Goal: Task Accomplishment & Management: Manage account settings

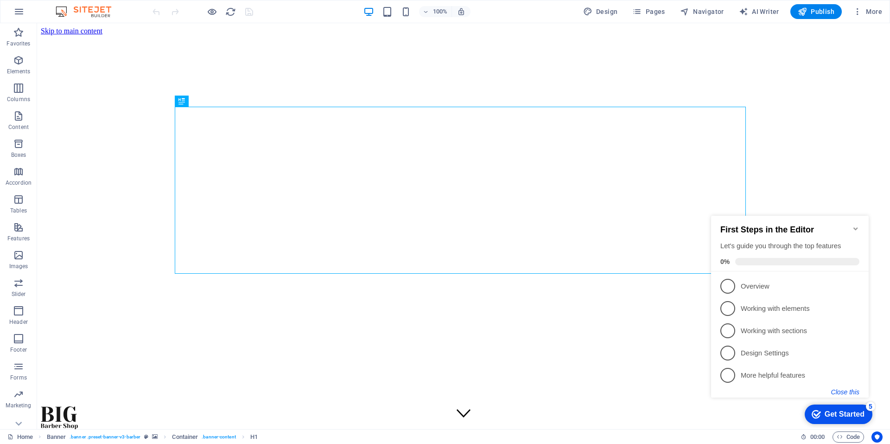
click at [840, 389] on button "Close this" at bounding box center [845, 391] width 28 height 7
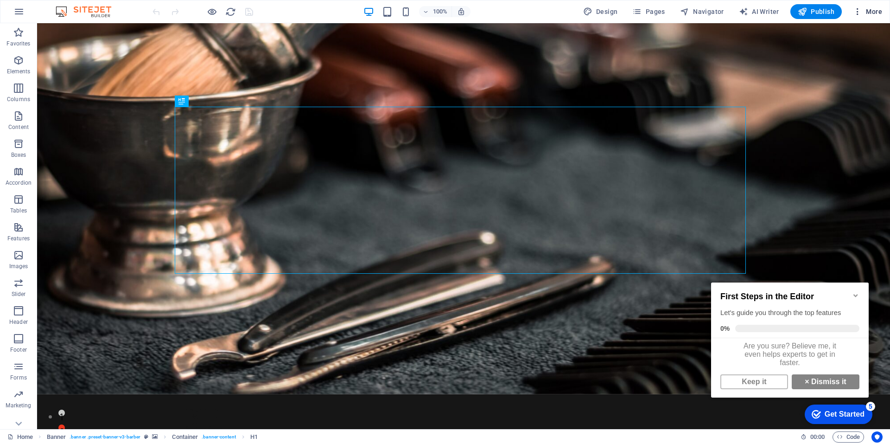
click at [867, 10] on span "More" at bounding box center [867, 11] width 29 height 9
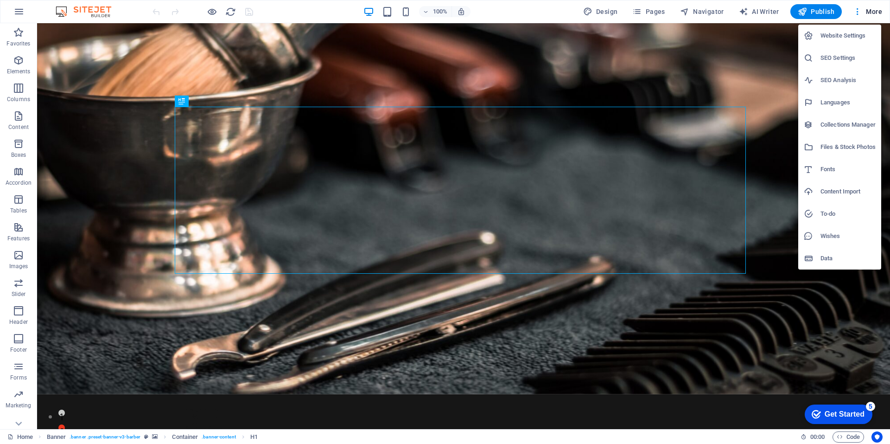
click at [838, 33] on h6 "Website Settings" at bounding box center [847, 35] width 55 height 11
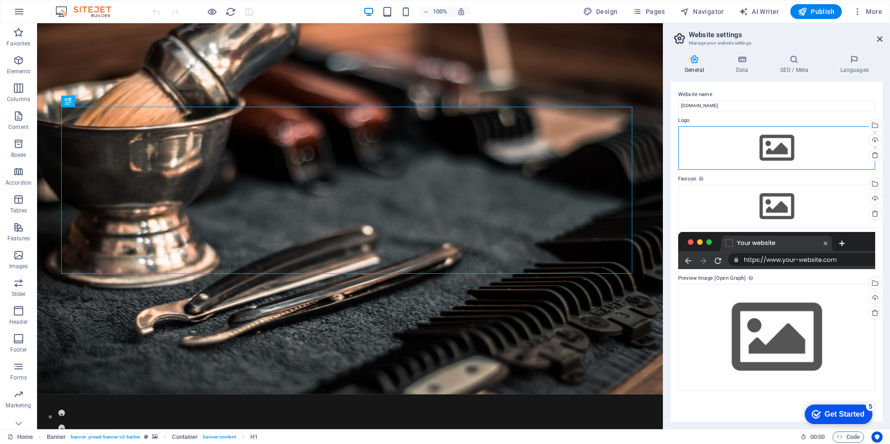
click at [782, 146] on div "Drag files here, click to choose files or select files from Files or our free s…" at bounding box center [776, 148] width 197 height 44
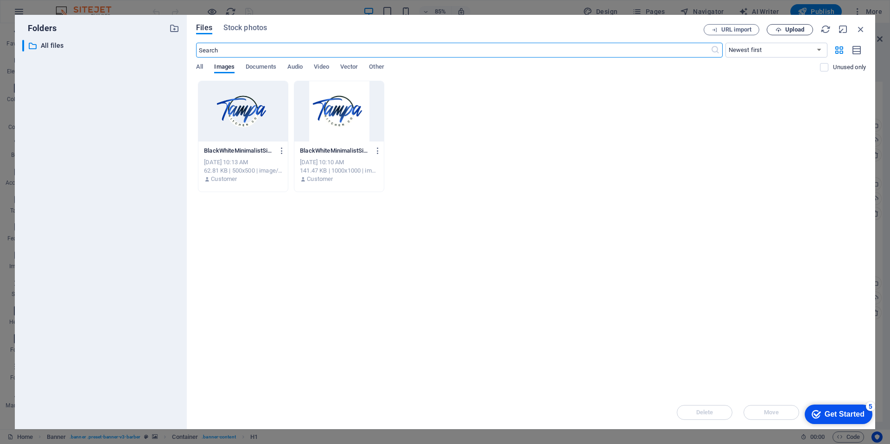
click at [796, 30] on span "Upload" at bounding box center [794, 30] width 19 height 6
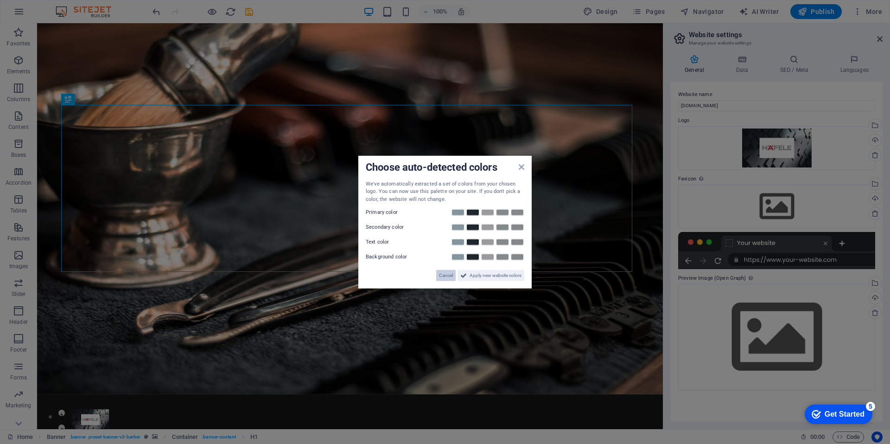
click at [445, 271] on span "Cancel" at bounding box center [446, 275] width 14 height 11
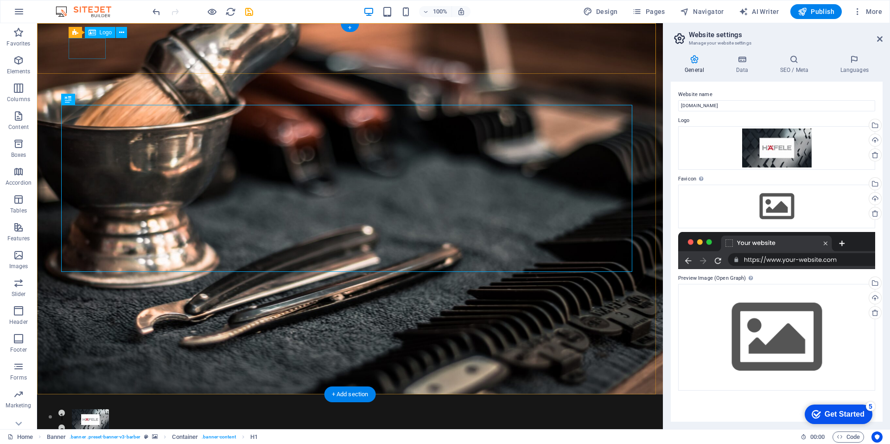
click at [94, 409] on div at bounding box center [341, 419] width 538 height 21
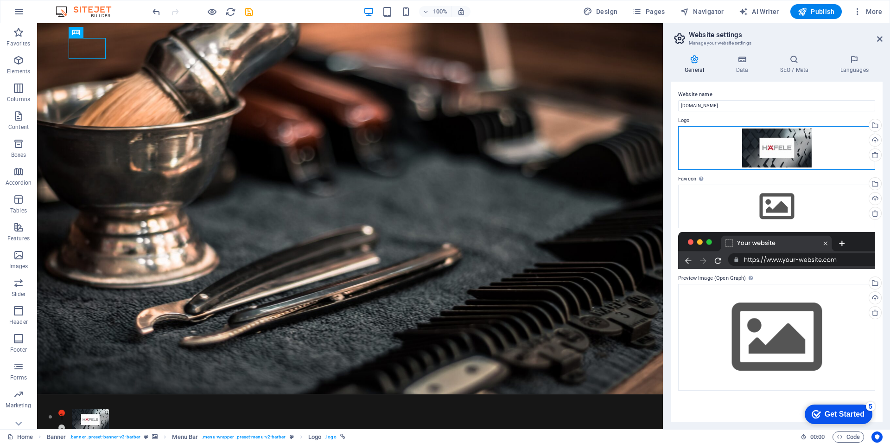
click at [814, 148] on div "Drag files here, click to choose files or select files from Files or our free s…" at bounding box center [776, 148] width 197 height 44
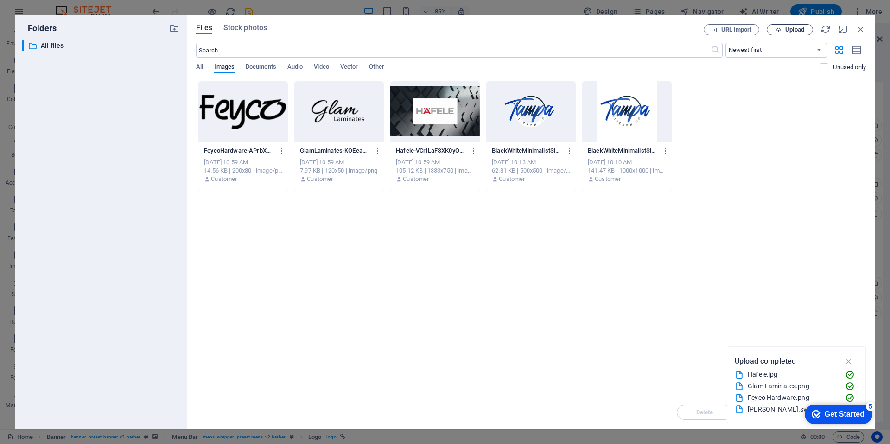
click at [784, 29] on span "Upload" at bounding box center [790, 30] width 38 height 6
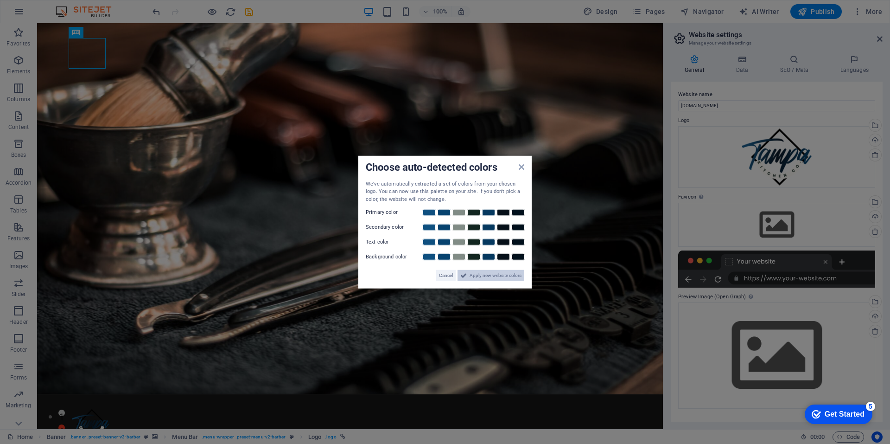
click at [502, 274] on span "Apply new website colors" at bounding box center [496, 275] width 52 height 11
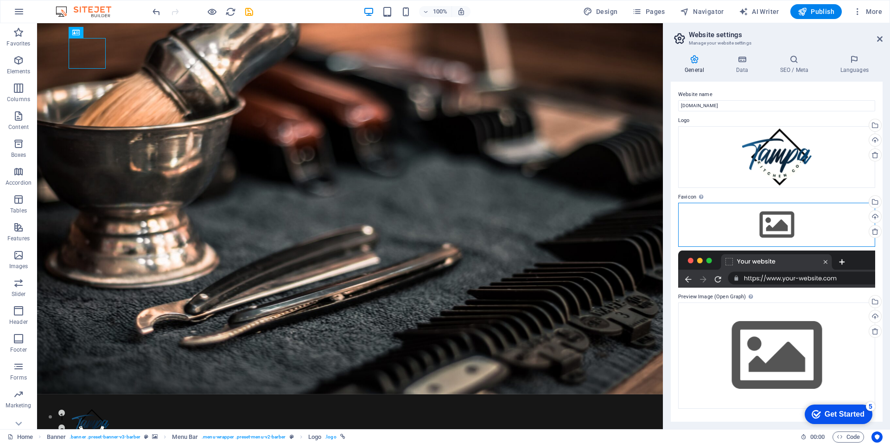
click at [770, 218] on div "Drag files here, click to choose files or select files from Files or our free s…" at bounding box center [776, 225] width 197 height 44
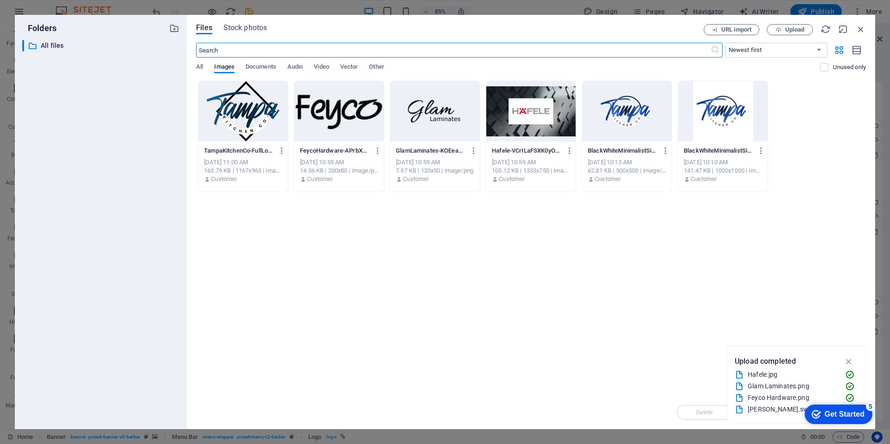
click at [254, 114] on div at bounding box center [242, 111] width 89 height 60
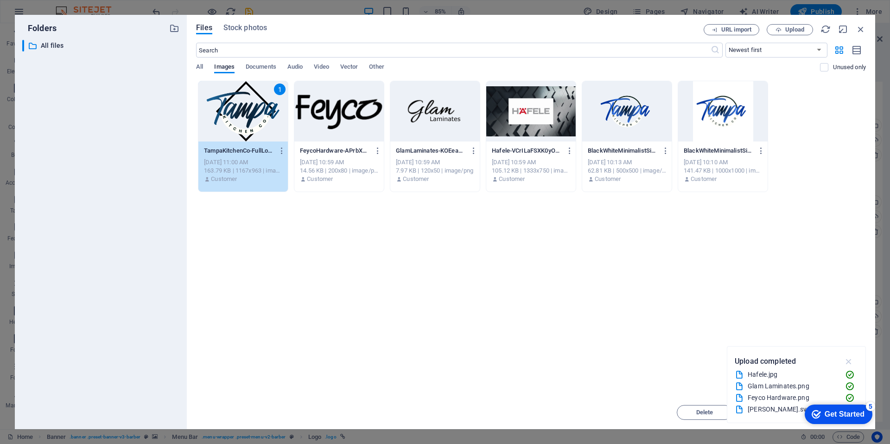
click at [851, 361] on icon "button" at bounding box center [849, 361] width 11 height 10
click at [838, 414] on div "Get Started" at bounding box center [845, 414] width 40 height 8
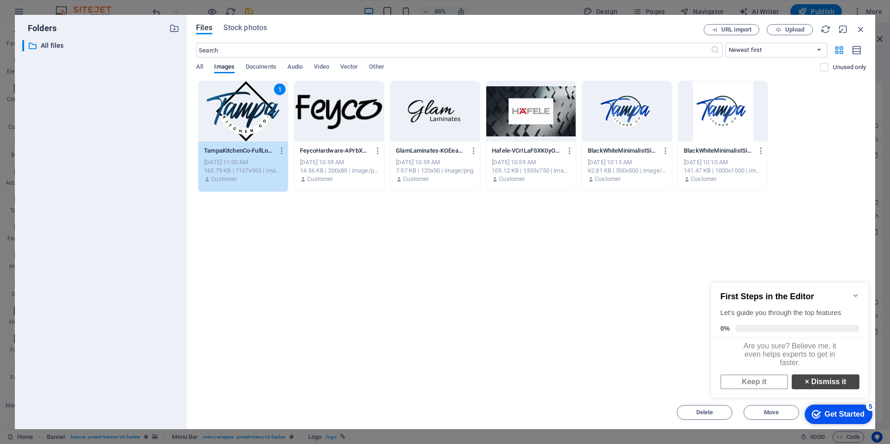
click at [831, 386] on link "× Dismiss it" at bounding box center [826, 381] width 68 height 15
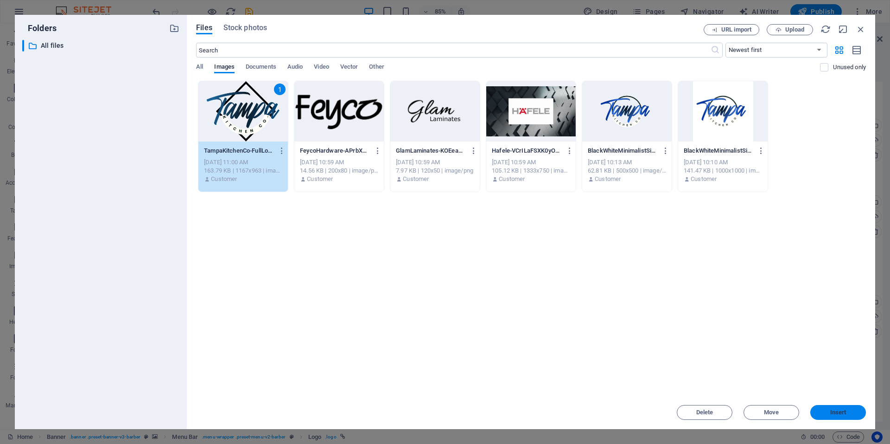
click at [831, 412] on span "Insert" at bounding box center [838, 412] width 16 height 6
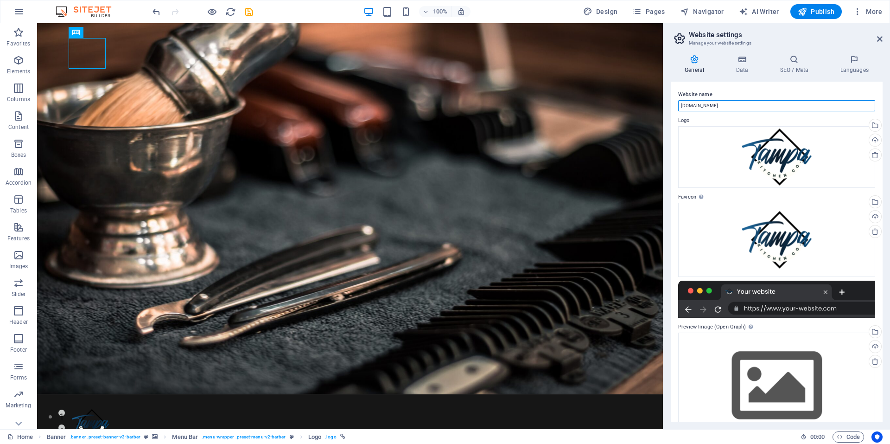
drag, startPoint x: 771, startPoint y: 132, endPoint x: 662, endPoint y: 108, distance: 112.0
type input "Tampa Kitchen Co."
click at [742, 60] on icon at bounding box center [742, 59] width 40 height 9
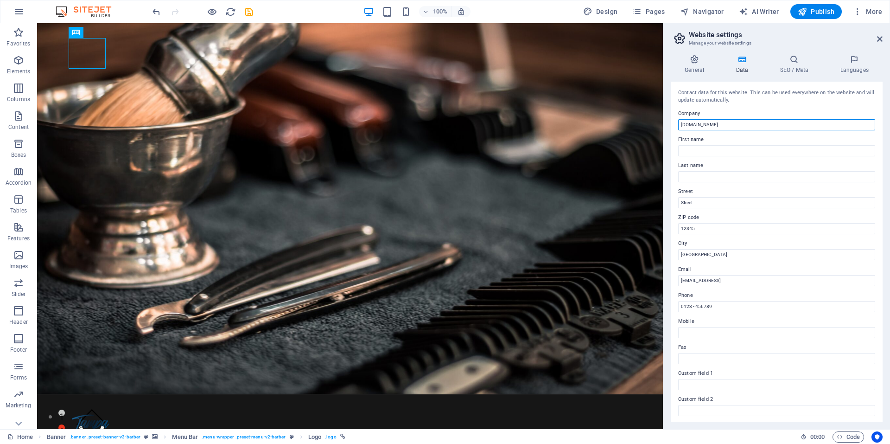
drag, startPoint x: 772, startPoint y: 150, endPoint x: 657, endPoint y: 118, distance: 118.9
type input "Tampa Kitchen Co."
click at [717, 152] on input "First name" at bounding box center [776, 150] width 197 height 11
type input "[PERSON_NAME]"
click at [689, 173] on input "Last name" at bounding box center [776, 176] width 197 height 11
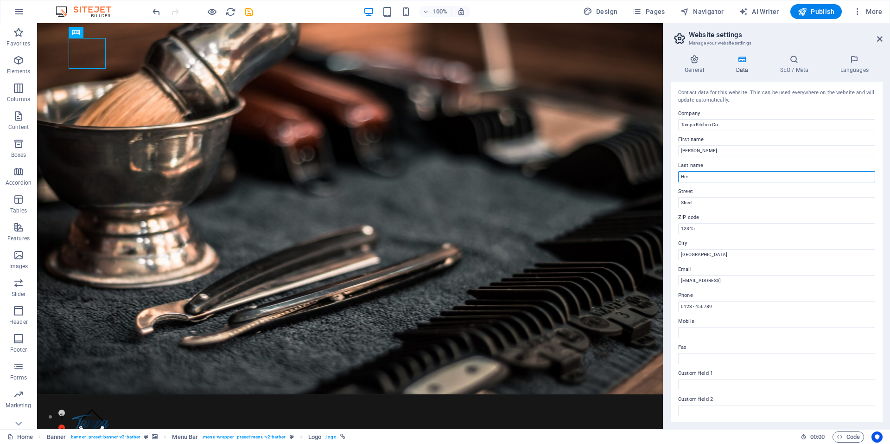
type input "[PERSON_NAME]"
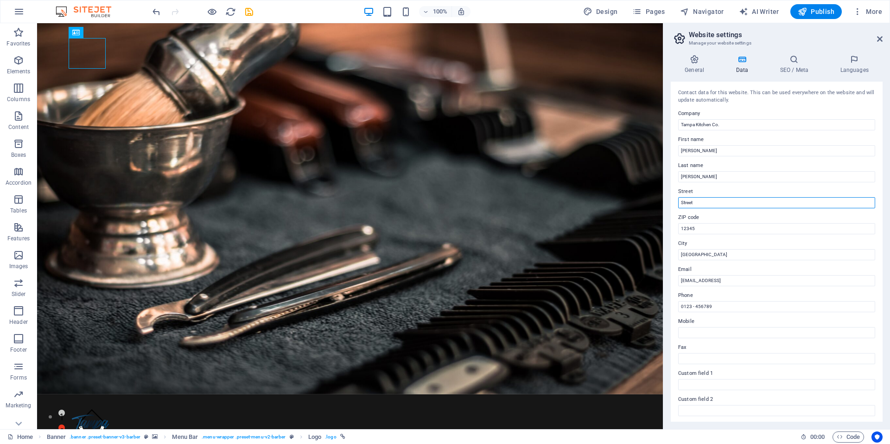
click at [736, 197] on input "Street" at bounding box center [776, 202] width 197 height 11
type input "[STREET_ADDRESS][PERSON_NAME]"
click at [715, 233] on input "12345" at bounding box center [776, 228] width 197 height 11
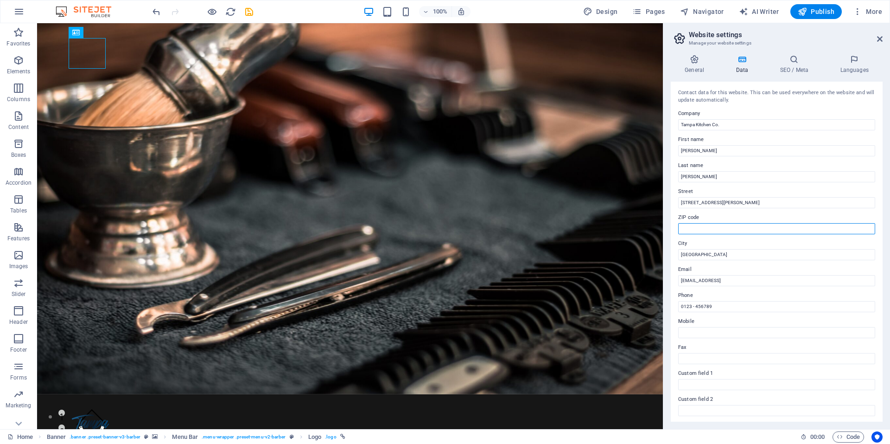
click at [714, 233] on input "ZIP code" at bounding box center [776, 228] width 197 height 11
type input "33625"
click at [711, 255] on input "[GEOGRAPHIC_DATA]" at bounding box center [776, 254] width 197 height 11
type input "[GEOGRAPHIC_DATA]"
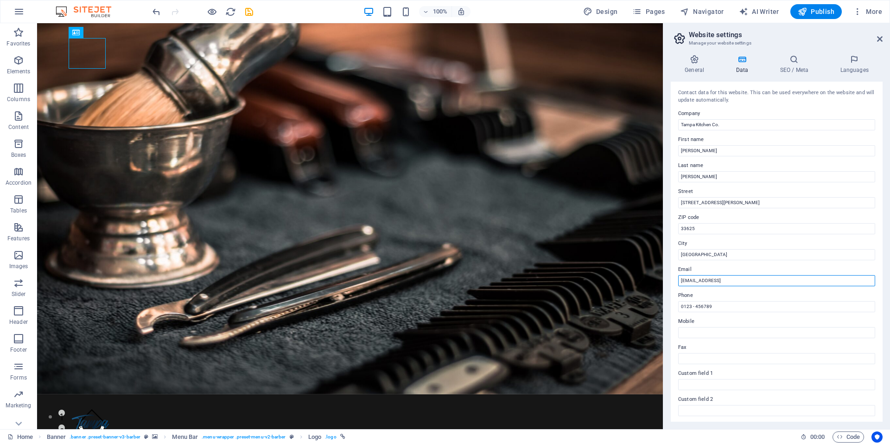
click at [703, 277] on input "[EMAIL_ADDRESS]" at bounding box center [776, 280] width 197 height 11
type input "[EMAIL_ADDRESS][DOMAIN_NAME]"
click at [788, 67] on h4 "SEO / Meta" at bounding box center [796, 64] width 60 height 19
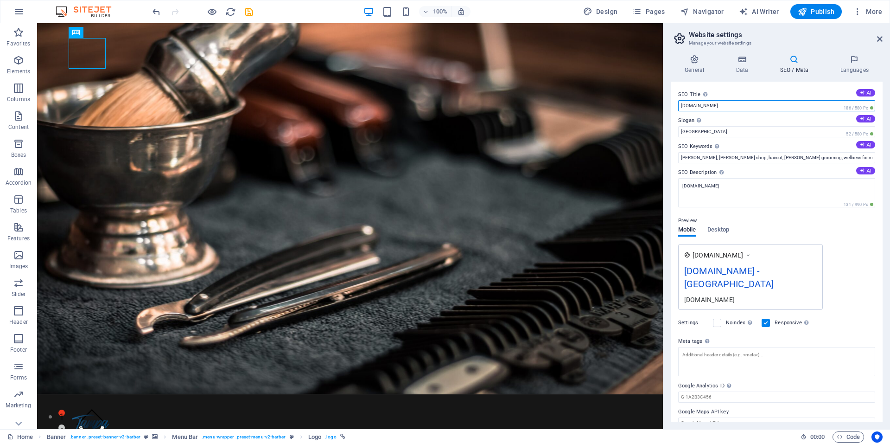
click at [737, 106] on input "[DOMAIN_NAME]" at bounding box center [776, 105] width 197 height 11
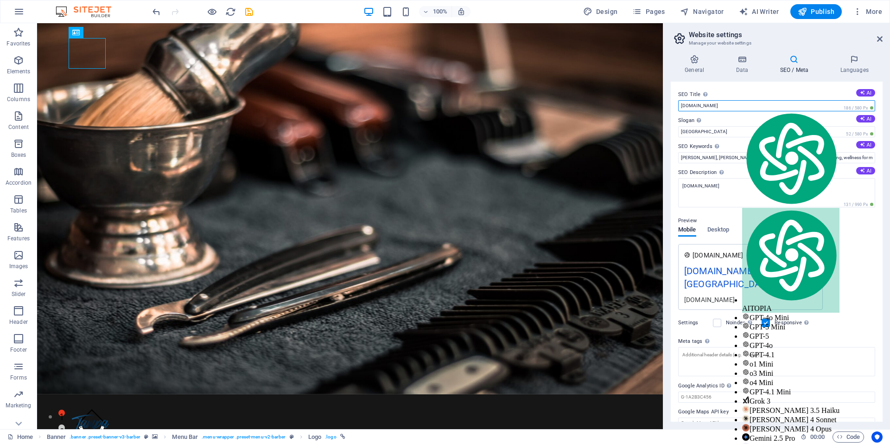
click at [737, 106] on input "[DOMAIN_NAME]" at bounding box center [776, 105] width 197 height 11
click at [864, 91] on button "AI" at bounding box center [865, 92] width 19 height 7
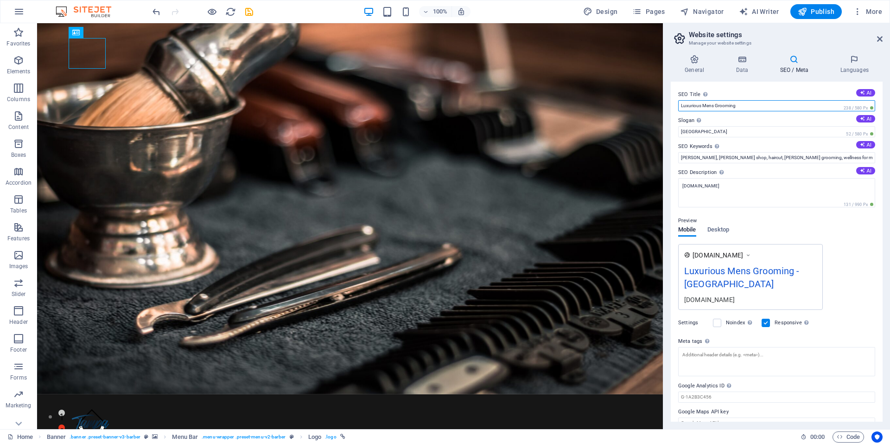
click at [775, 109] on input "Luxurious Mens Grooming" at bounding box center [776, 105] width 197 height 11
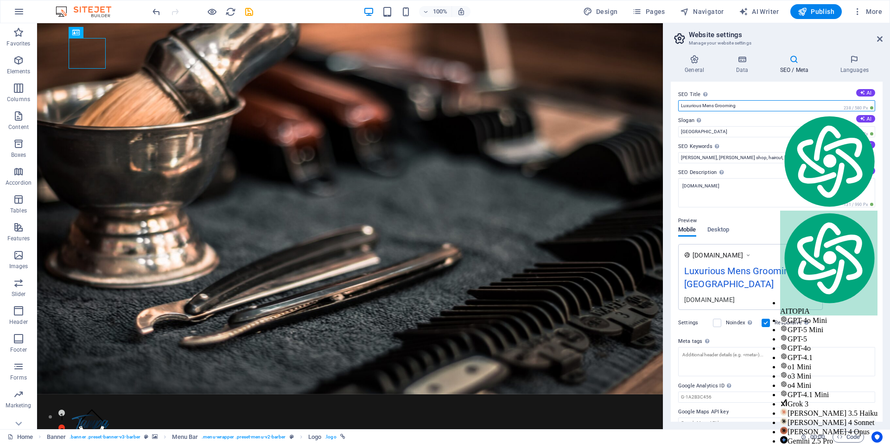
click at [775, 109] on input "Luxurious Mens Grooming" at bounding box center [776, 105] width 197 height 11
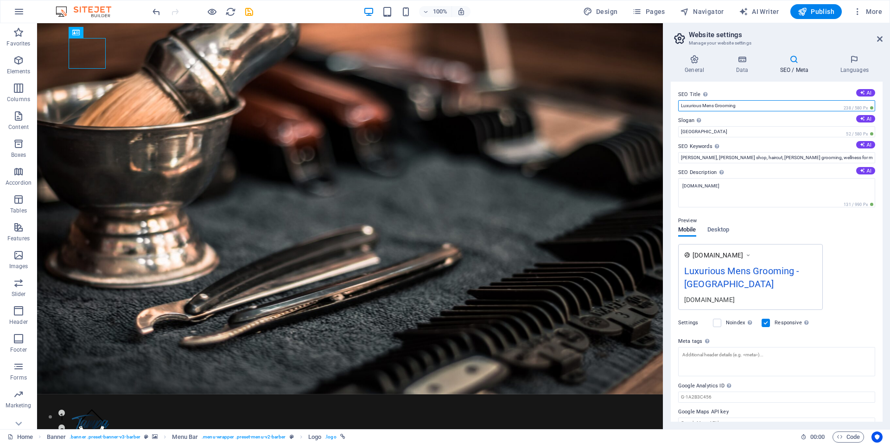
click at [775, 109] on input "Luxurious Mens Grooming" at bounding box center [776, 105] width 197 height 11
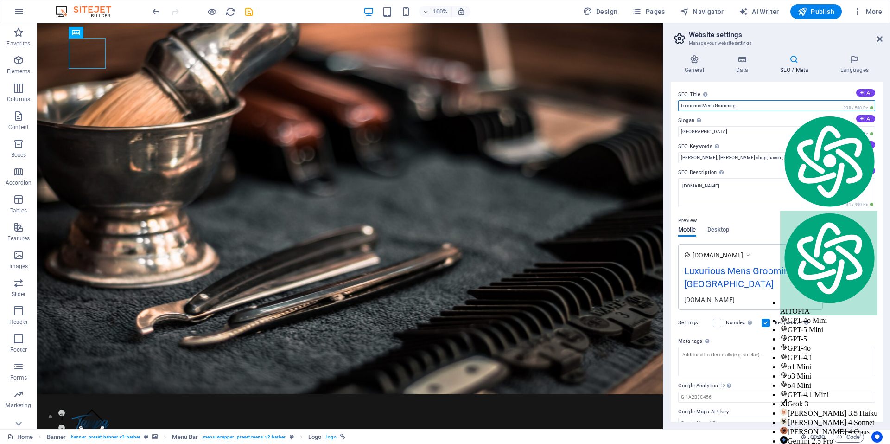
click at [775, 109] on input "Luxurious Mens Grooming" at bounding box center [776, 105] width 197 height 11
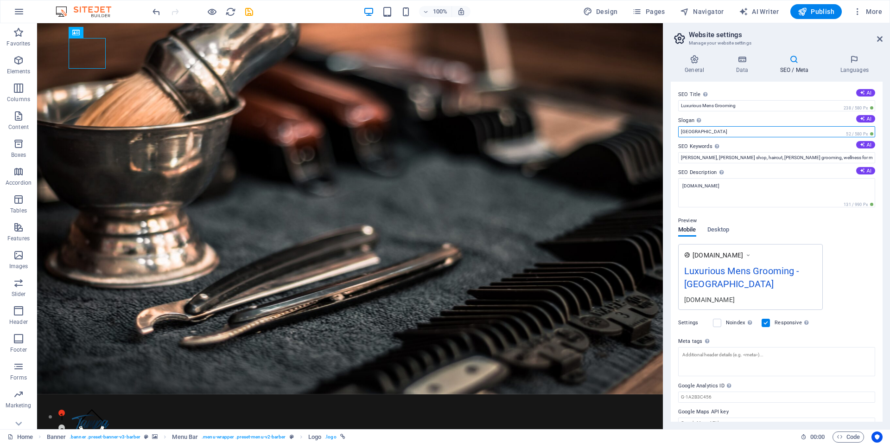
click at [766, 132] on input "[GEOGRAPHIC_DATA]" at bounding box center [776, 131] width 197 height 11
click at [747, 105] on input "Luxurious Mens Grooming" at bounding box center [776, 105] width 197 height 11
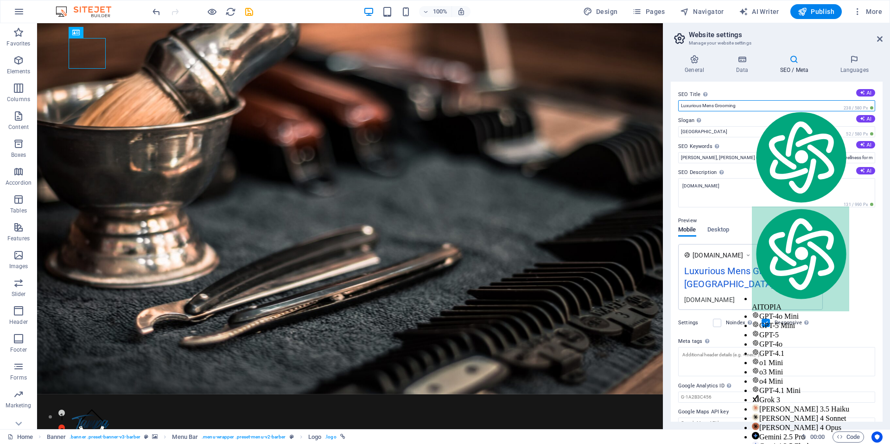
click at [747, 105] on input "Luxurious Mens Grooming" at bounding box center [776, 105] width 197 height 11
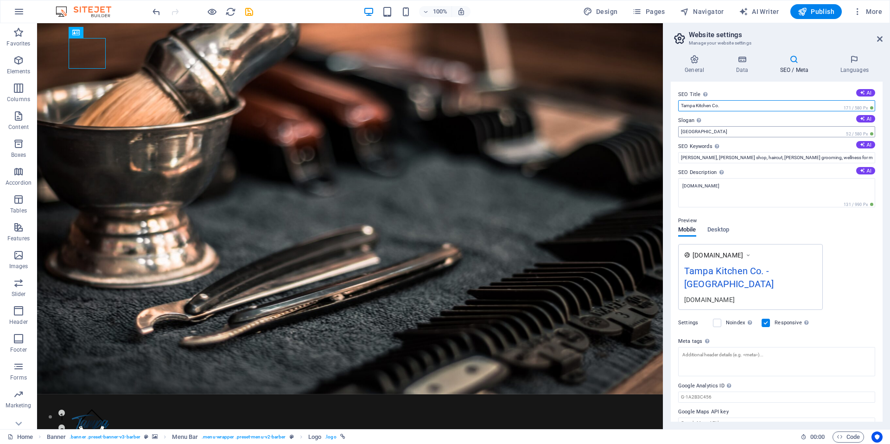
type input "Tampa Kitchen Co."
click at [725, 132] on input "[GEOGRAPHIC_DATA]" at bounding box center [776, 131] width 197 height 11
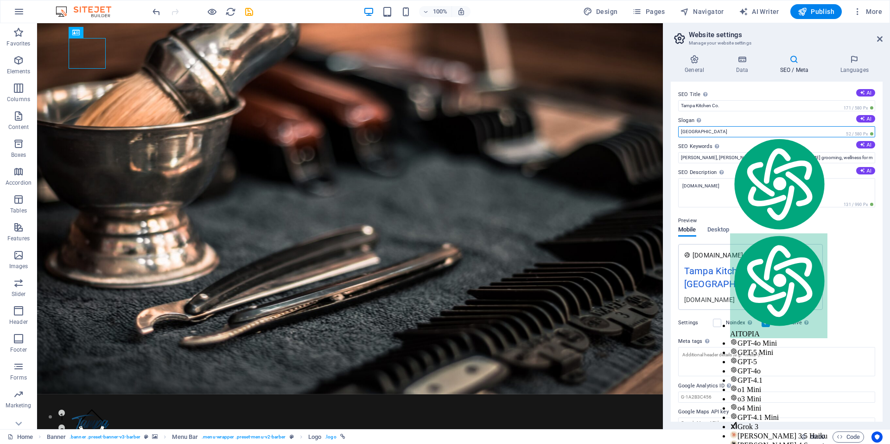
click at [725, 132] on input "[GEOGRAPHIC_DATA]" at bounding box center [776, 131] width 197 height 11
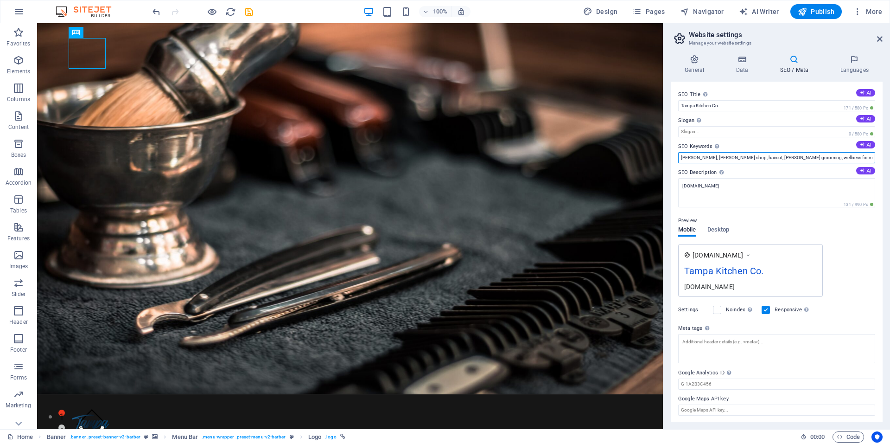
click at [742, 157] on input "[PERSON_NAME], [PERSON_NAME] shop, haircut, [PERSON_NAME] grooming, wellness fo…" at bounding box center [776, 157] width 197 height 11
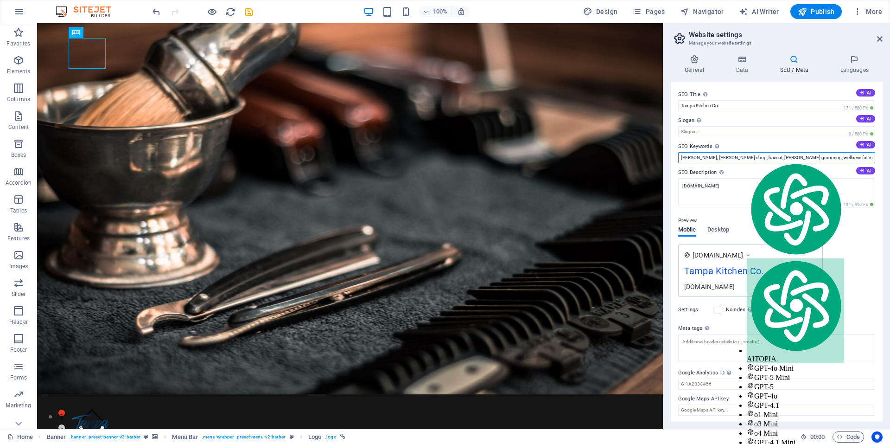
click at [742, 157] on input "[PERSON_NAME], [PERSON_NAME] shop, haircut, [PERSON_NAME] grooming, wellness fo…" at bounding box center [776, 157] width 197 height 11
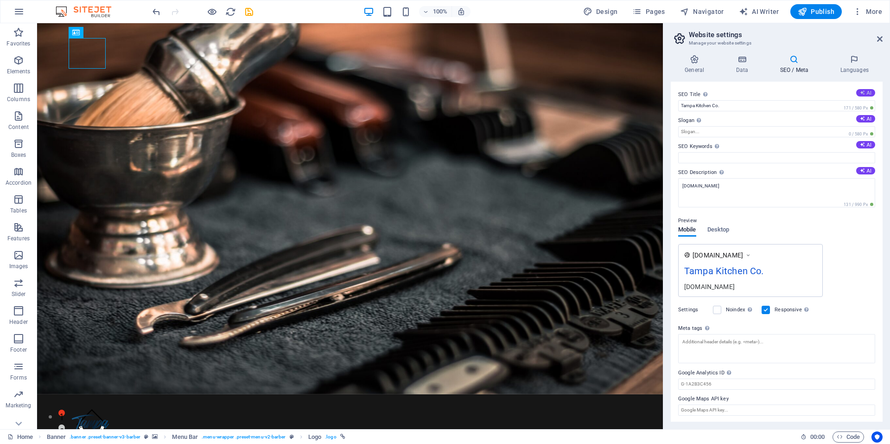
click at [862, 90] on icon at bounding box center [862, 92] width 5 height 5
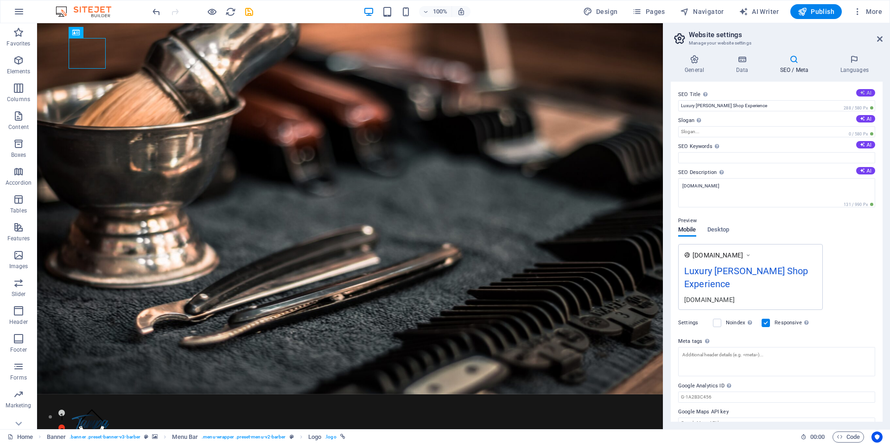
type input "Tampa Kitchen Co."
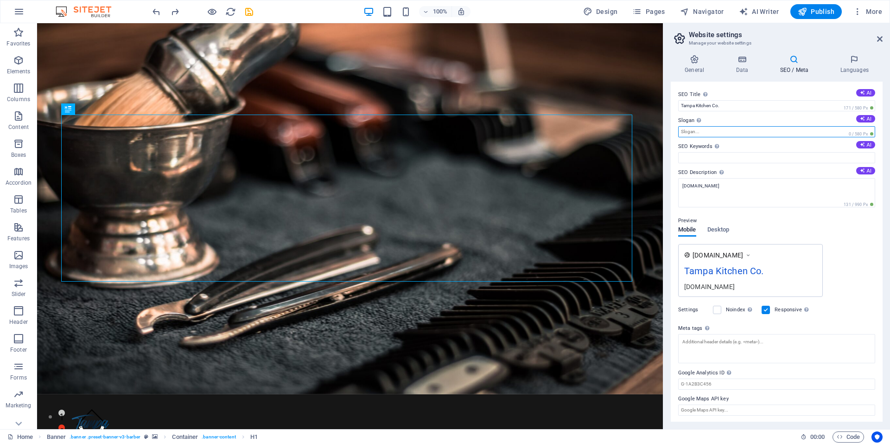
click at [751, 133] on input "Slogan The slogan of your website. AI" at bounding box center [776, 131] width 197 height 11
click at [863, 118] on icon at bounding box center [862, 118] width 5 height 5
type input "Experience Luxury Grooming Fit for a King"
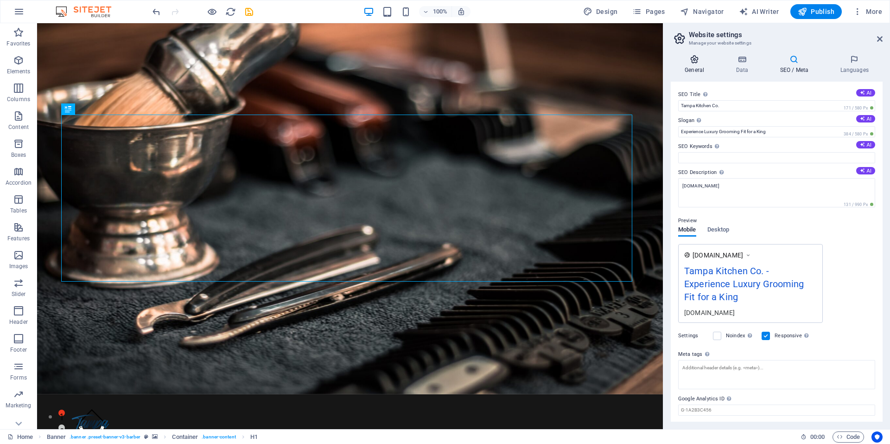
click at [699, 66] on h4 "General" at bounding box center [696, 64] width 51 height 19
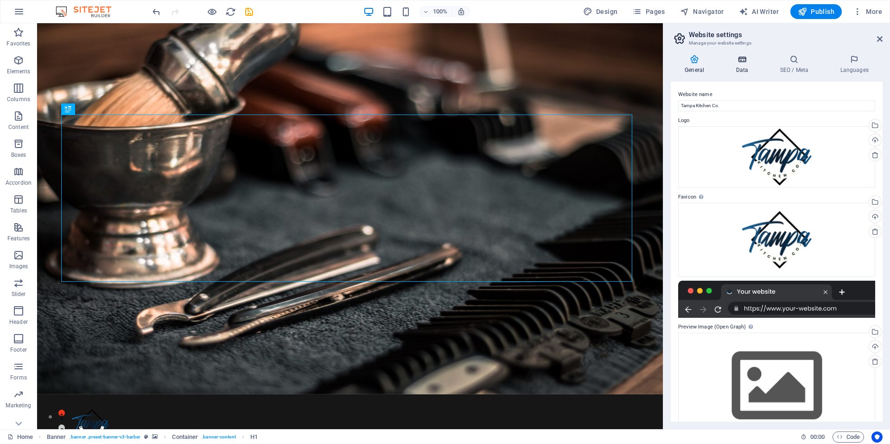
click at [736, 61] on icon at bounding box center [742, 59] width 40 height 9
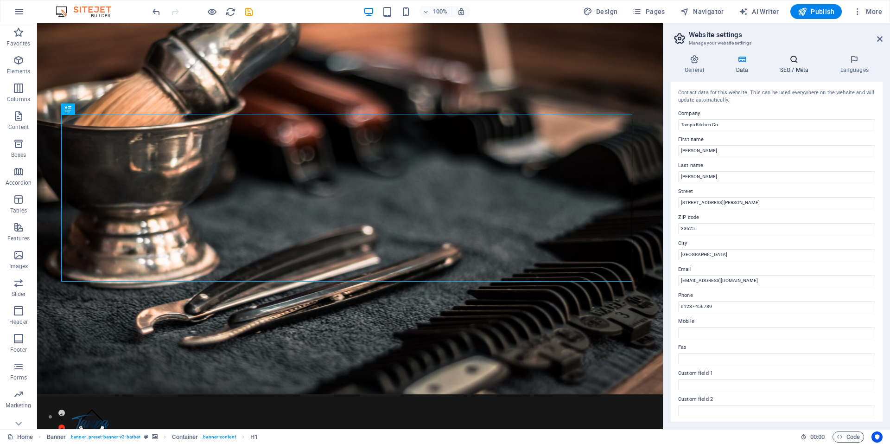
click at [793, 64] on h4 "SEO / Meta" at bounding box center [796, 64] width 60 height 19
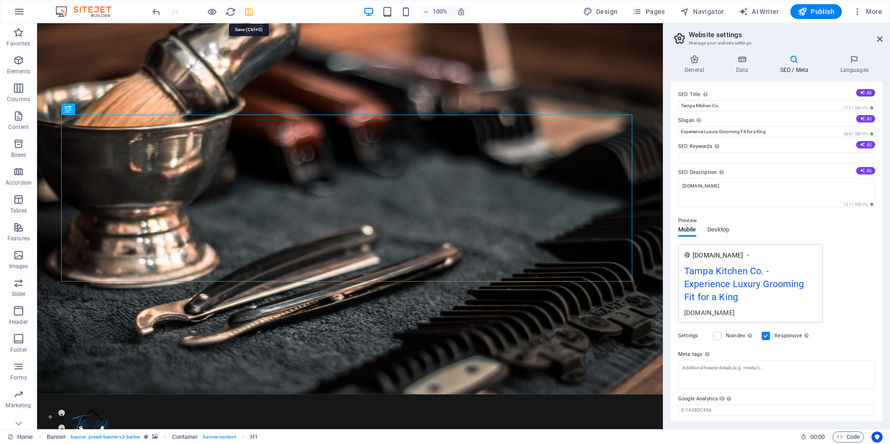
click at [249, 8] on icon "save" at bounding box center [249, 11] width 11 height 11
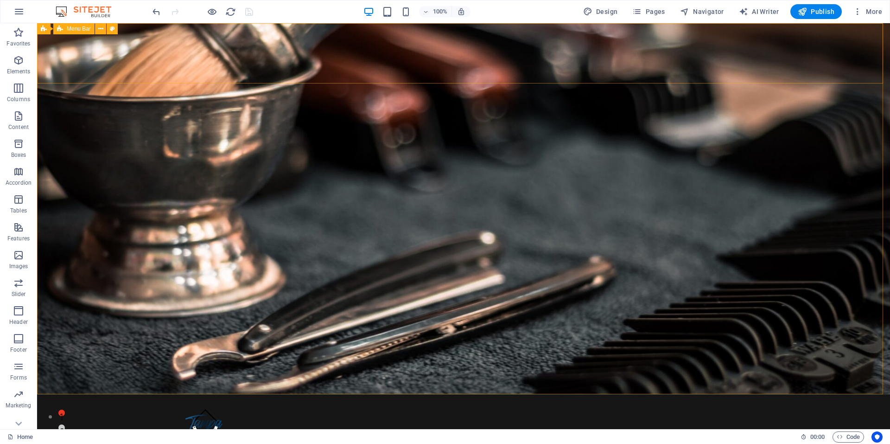
click at [76, 28] on span "Menu Bar" at bounding box center [79, 29] width 24 height 6
select select "px"
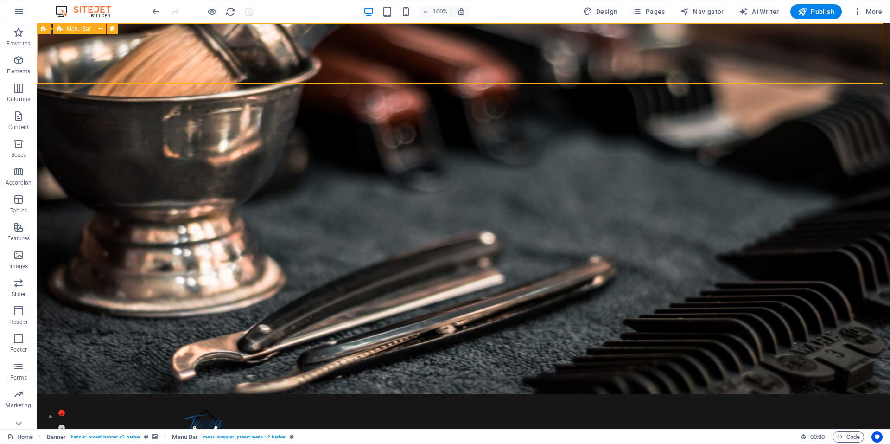
select select "px"
select select "rem"
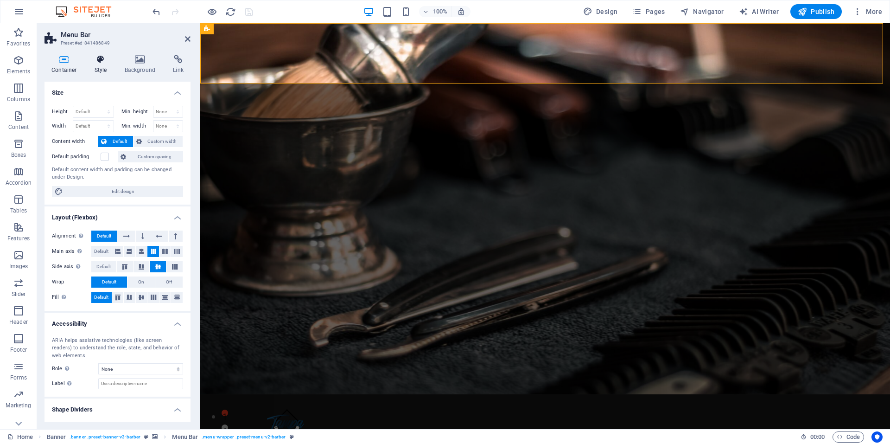
click at [102, 64] on h4 "Style" at bounding box center [103, 64] width 30 height 19
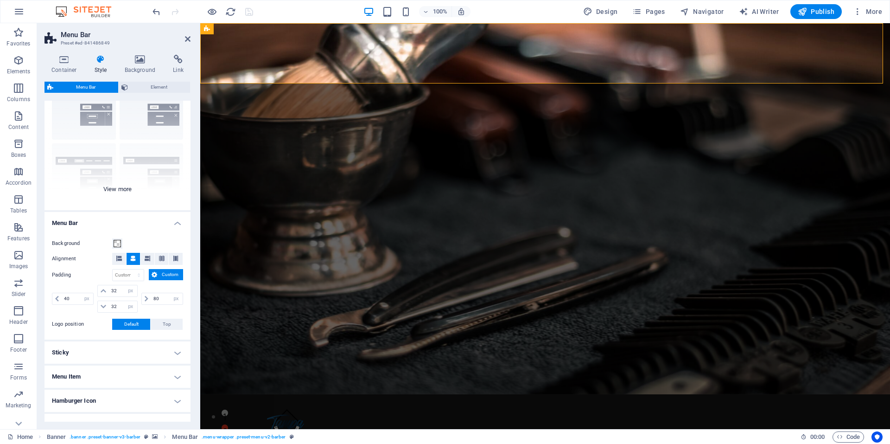
scroll to position [93, 0]
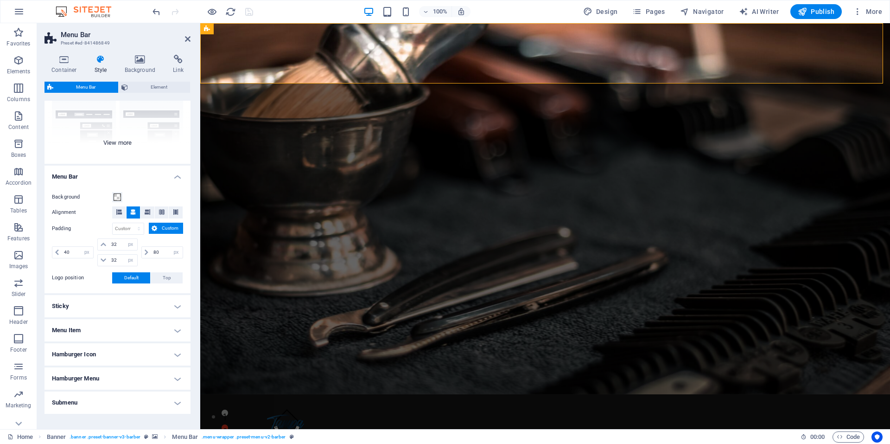
click at [121, 141] on div "Border Centered Default Fixed Loki Trigger Wide XXL" at bounding box center [117, 94] width 146 height 139
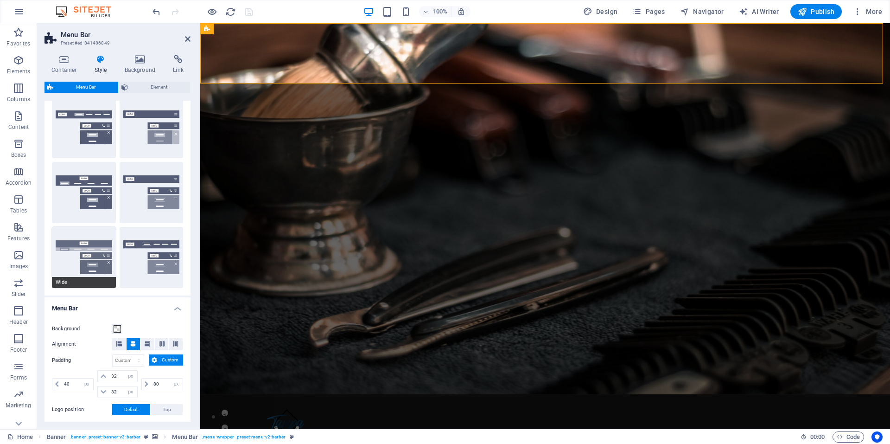
click at [92, 254] on button "Wide" at bounding box center [84, 257] width 64 height 61
type input "0"
select select "rem"
type input "0"
select select "rem"
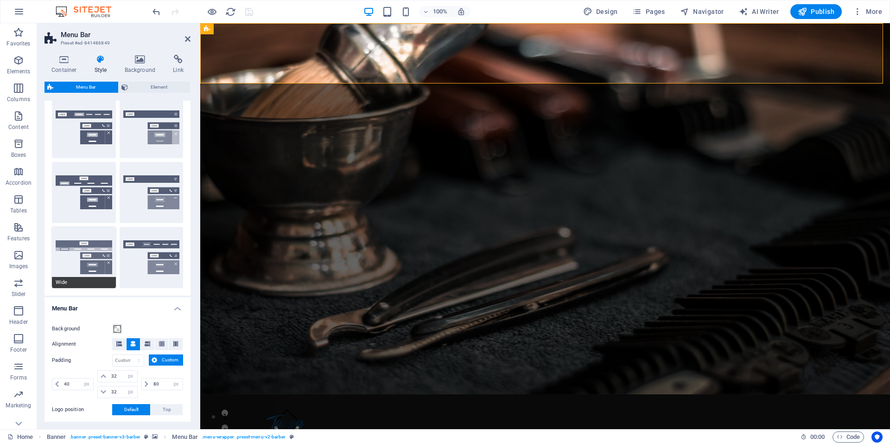
type input "0"
select select "rem"
type input "0"
select select "rem"
type input "0"
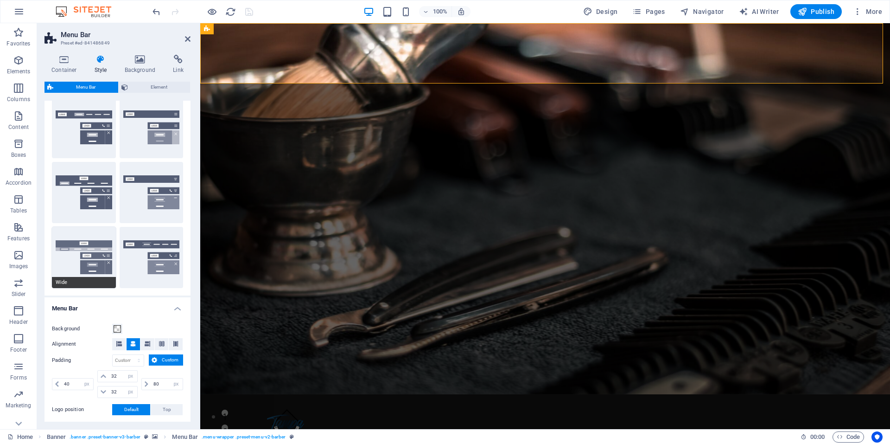
select select "rem"
type input "2"
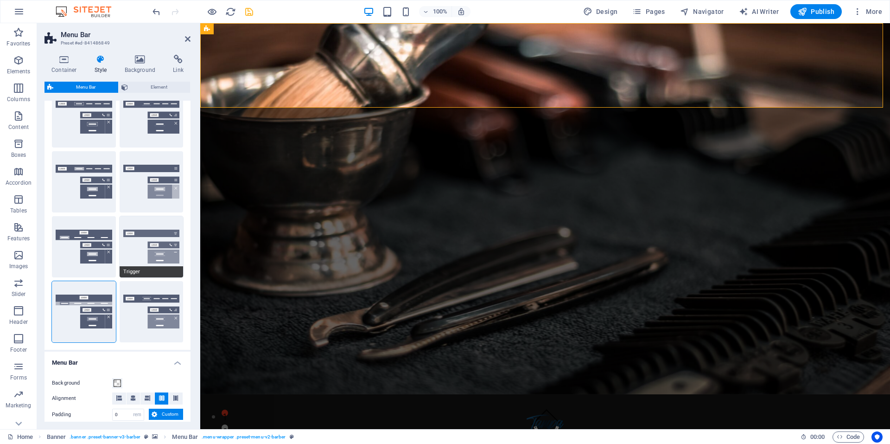
scroll to position [0, 0]
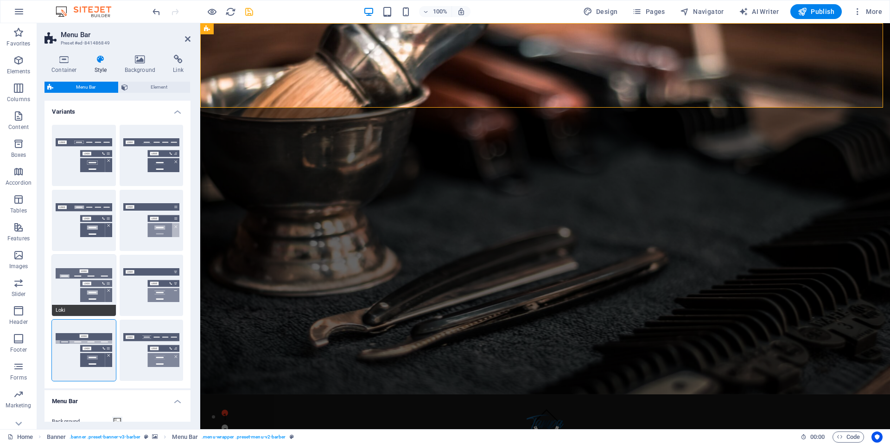
click at [87, 272] on button "Loki" at bounding box center [84, 284] width 64 height 61
type input "0"
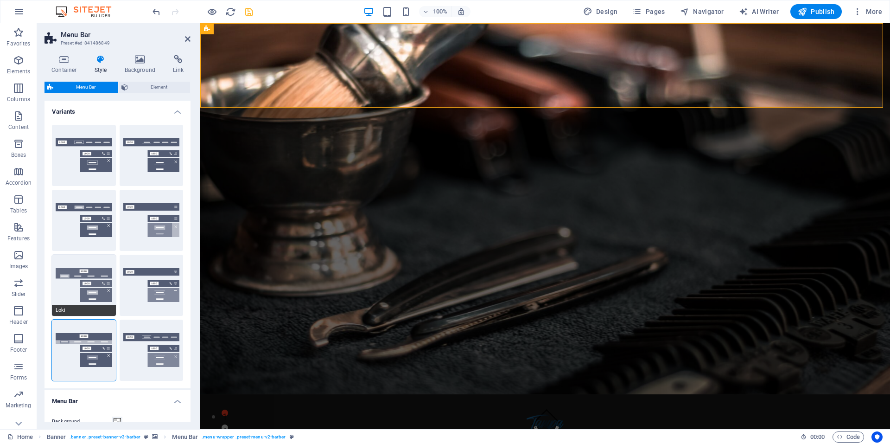
type input "0"
select select "DISABLED_OPTION_VALUE"
type input "1"
type input "2"
type input "1"
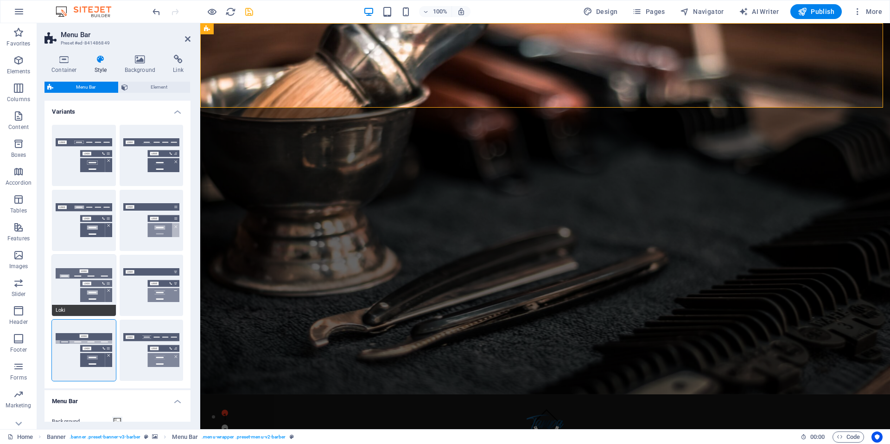
type input "1"
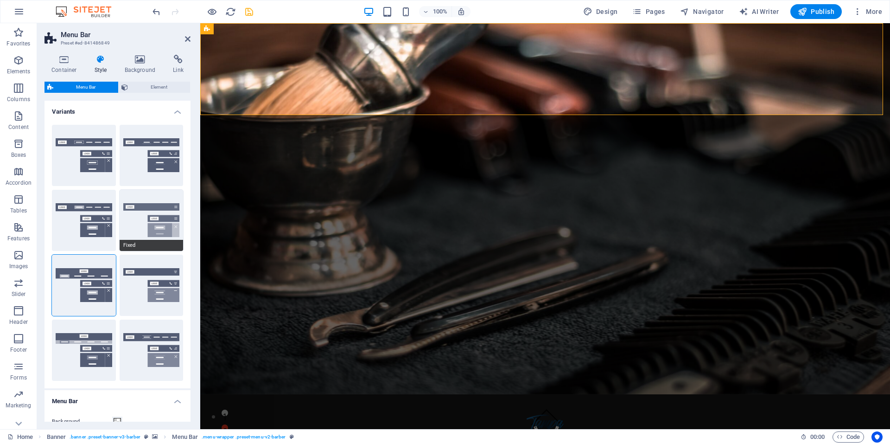
click at [153, 213] on button "Fixed" at bounding box center [152, 220] width 64 height 61
type input "1"
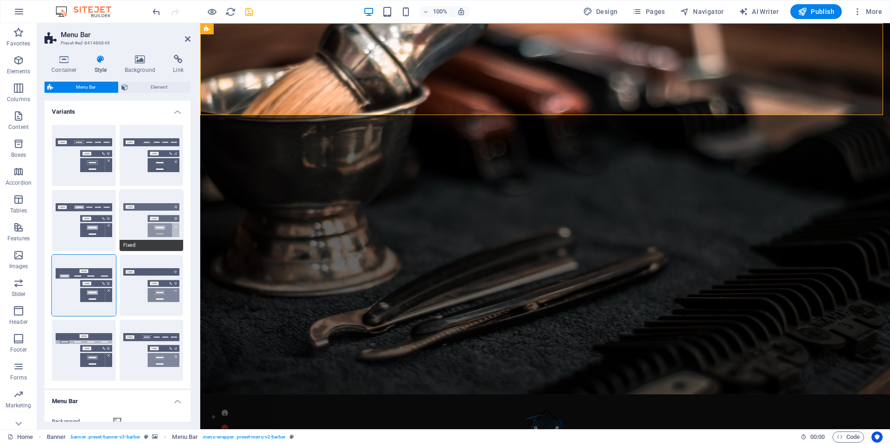
type input "1"
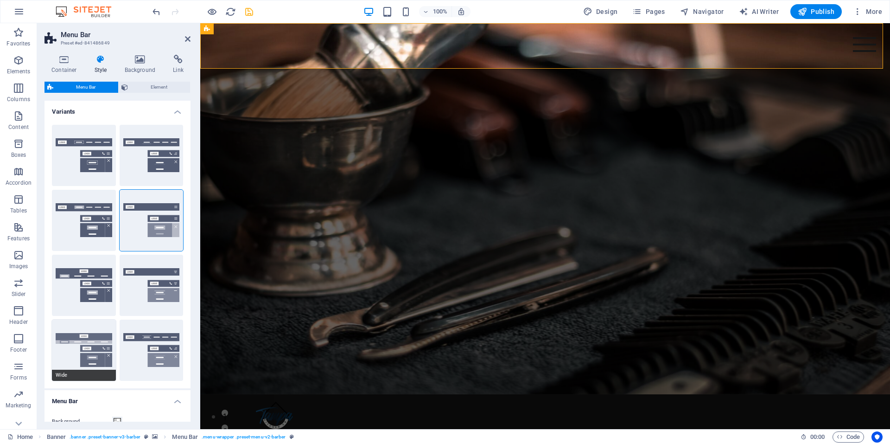
click at [91, 349] on button "Wide" at bounding box center [84, 349] width 64 height 61
type input "0"
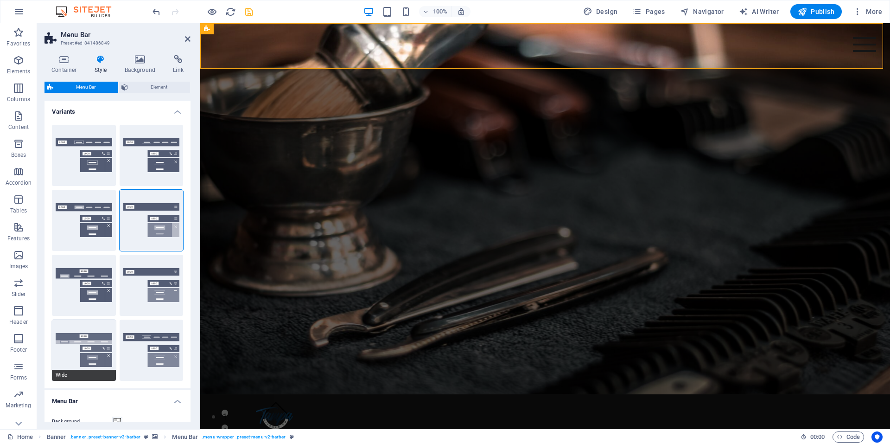
type input "0"
type input "2"
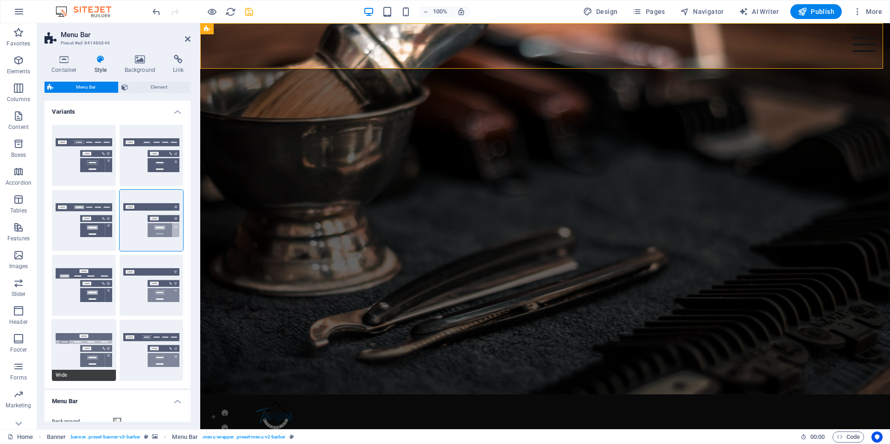
type input "2"
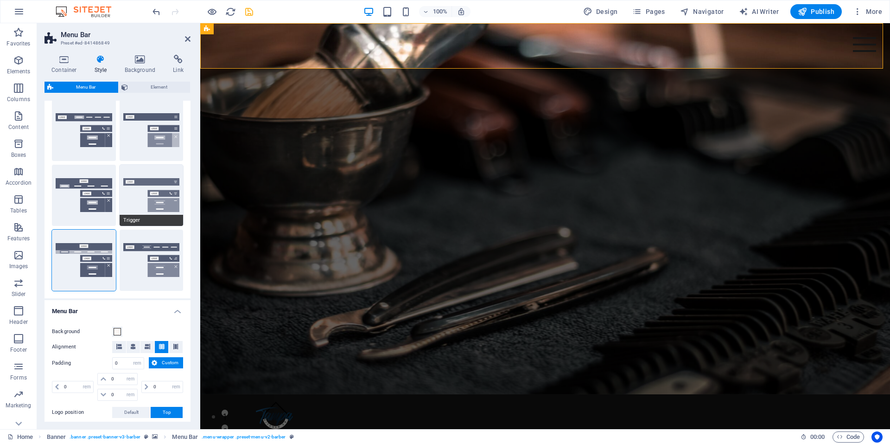
scroll to position [93, 0]
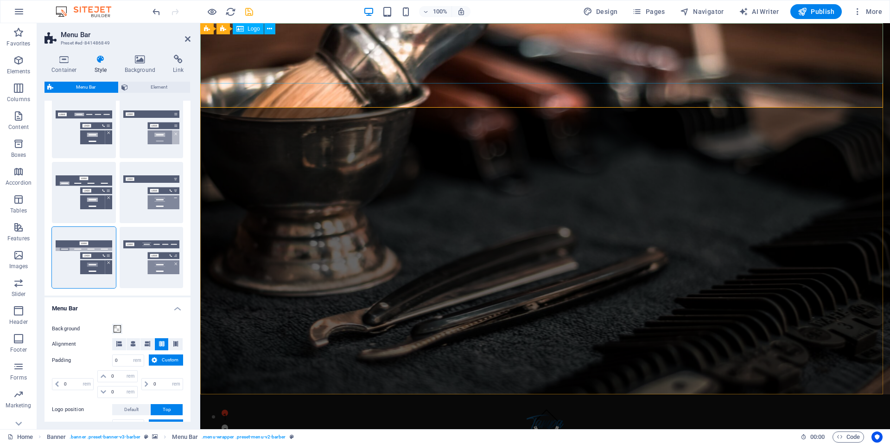
click at [541, 394] on div at bounding box center [545, 424] width 690 height 60
click at [533, 394] on div at bounding box center [545, 424] width 690 height 60
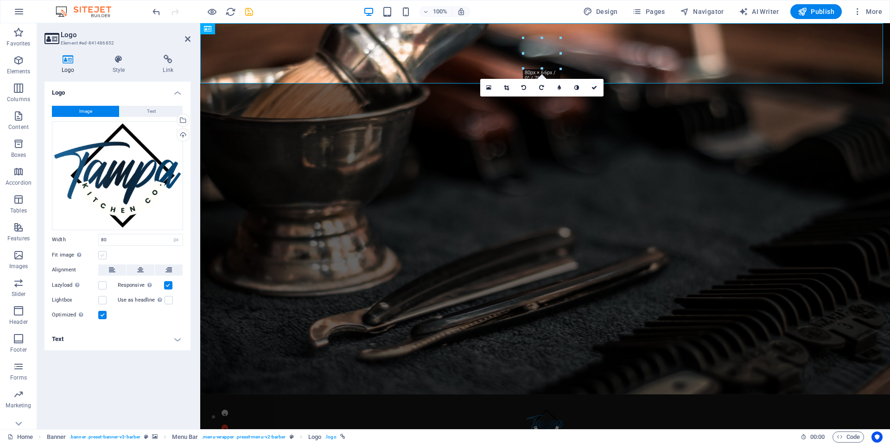
click at [104, 255] on label at bounding box center [102, 255] width 8 height 8
click at [0, 0] on input "Fit image Automatically fit image to a fixed width and height" at bounding box center [0, 0] width 0 height 0
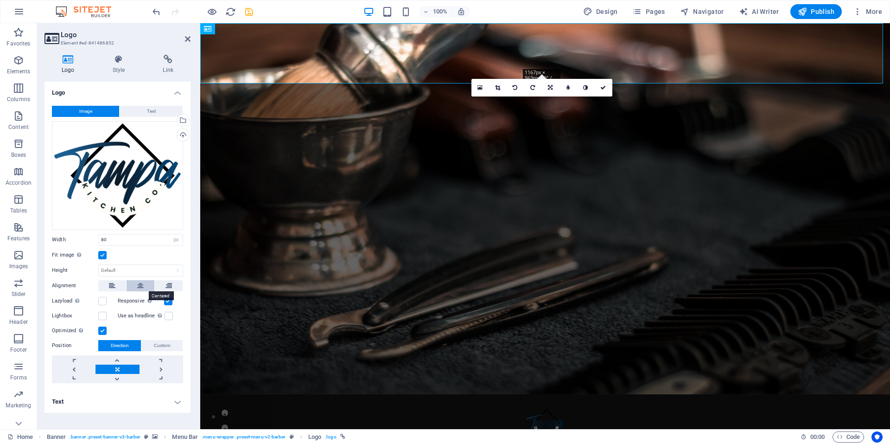
click at [138, 282] on icon at bounding box center [140, 285] width 6 height 11
click at [173, 239] on select "Default auto px rem % em vh vw" at bounding box center [176, 239] width 13 height 11
select select "default"
click at [170, 234] on select "Default auto px rem % em vh vw" at bounding box center [176, 239] width 13 height 11
select select "DISABLED_OPTION_VALUE"
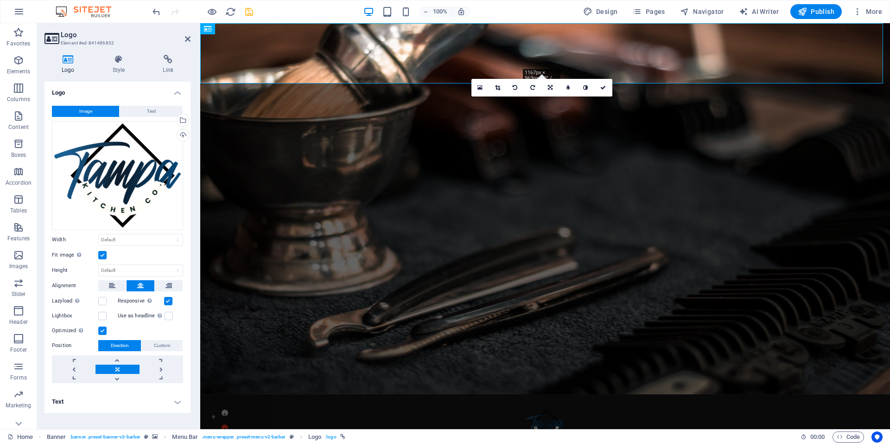
click at [117, 257] on div "Fit image Automatically fit image to a fixed width and height" at bounding box center [117, 254] width 131 height 11
click at [114, 267] on select "Default auto px" at bounding box center [141, 270] width 84 height 11
click at [99, 265] on select "Default auto px" at bounding box center [141, 270] width 84 height 11
click at [111, 268] on select "Default auto px" at bounding box center [141, 270] width 84 height 11
click at [99, 265] on select "Default auto px" at bounding box center [141, 270] width 84 height 11
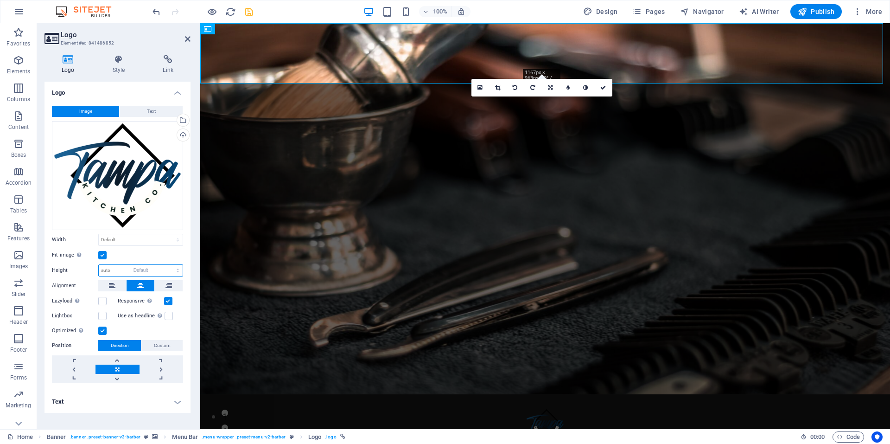
select select "DISABLED_OPTION_VALUE"
click at [126, 240] on select "Default auto px rem % em vh vw" at bounding box center [141, 239] width 84 height 11
click at [99, 234] on select "Default auto px rem % em vh vw" at bounding box center [141, 239] width 84 height 11
click at [132, 238] on select "Default auto px rem % em vh vw" at bounding box center [141, 239] width 84 height 11
select select "%"
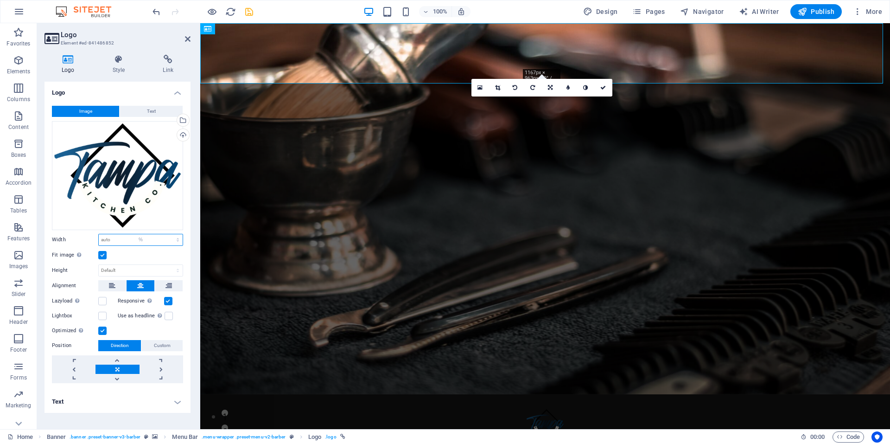
click at [170, 234] on select "Default auto px rem % em vh vw" at bounding box center [141, 239] width 84 height 11
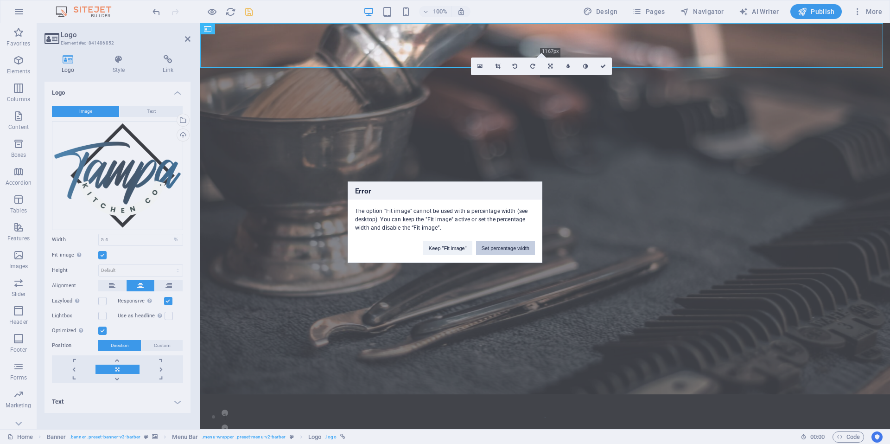
drag, startPoint x: 500, startPoint y: 249, endPoint x: 293, endPoint y: 229, distance: 207.2
click at [500, 249] on button "Set percentage width" at bounding box center [505, 248] width 59 height 14
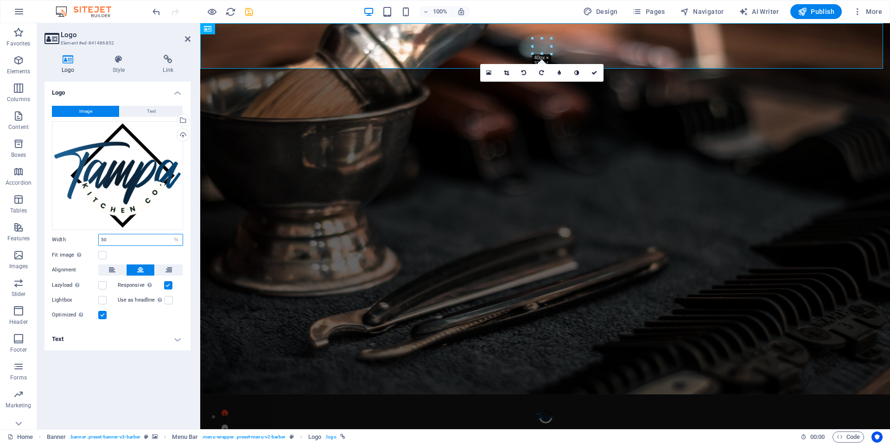
click at [109, 239] on input "50" at bounding box center [141, 239] width 84 height 11
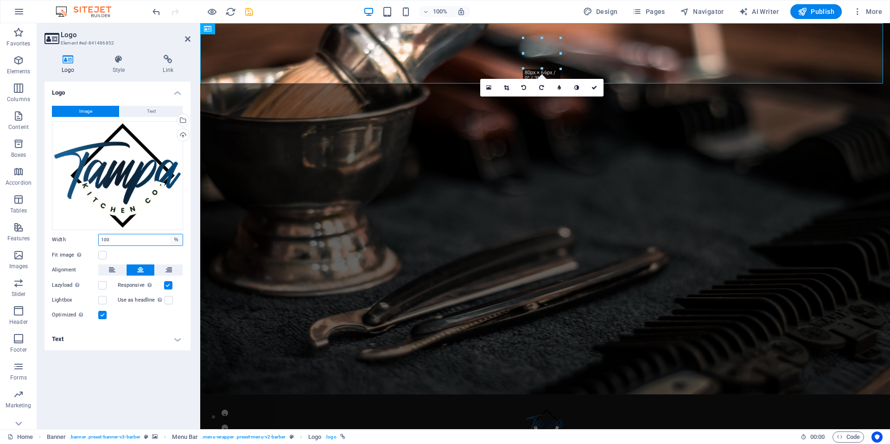
type input "100"
click at [177, 237] on select "Default auto px rem % em vh vw" at bounding box center [176, 239] width 13 height 11
select select "default"
click at [170, 234] on select "Default auto px rem % em vh vw" at bounding box center [176, 239] width 13 height 11
select select "DISABLED_OPTION_VALUE"
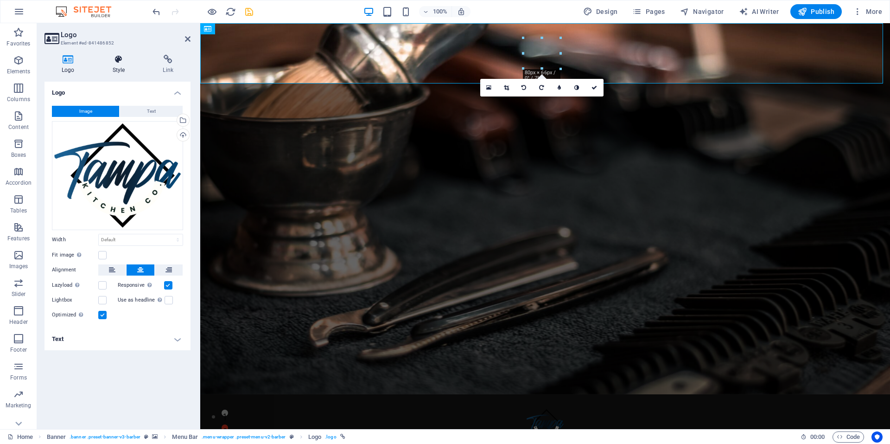
click at [125, 65] on h4 "Style" at bounding box center [120, 64] width 51 height 19
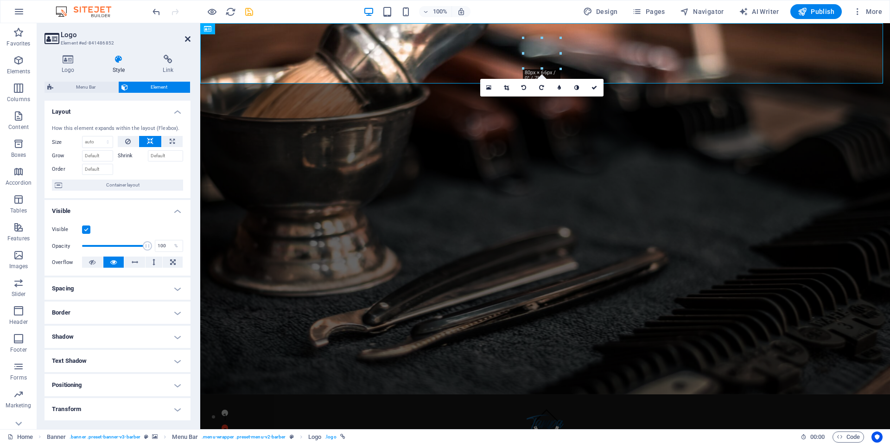
click at [188, 38] on icon at bounding box center [188, 38] width 6 height 7
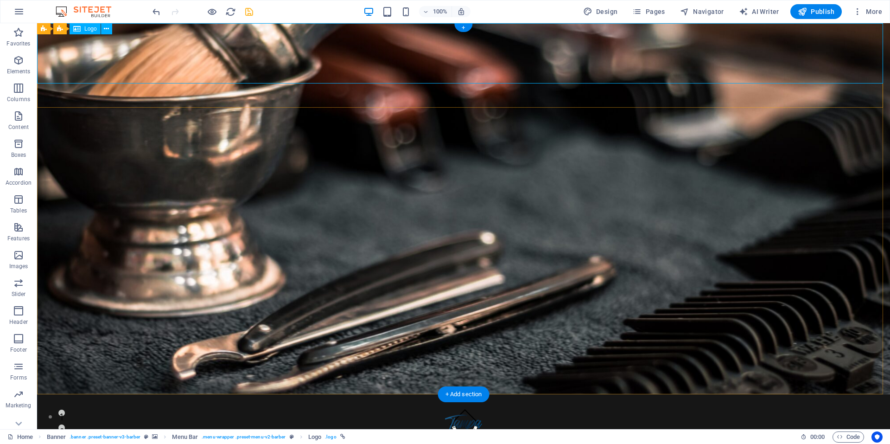
click at [304, 394] on div at bounding box center [463, 424] width 853 height 60
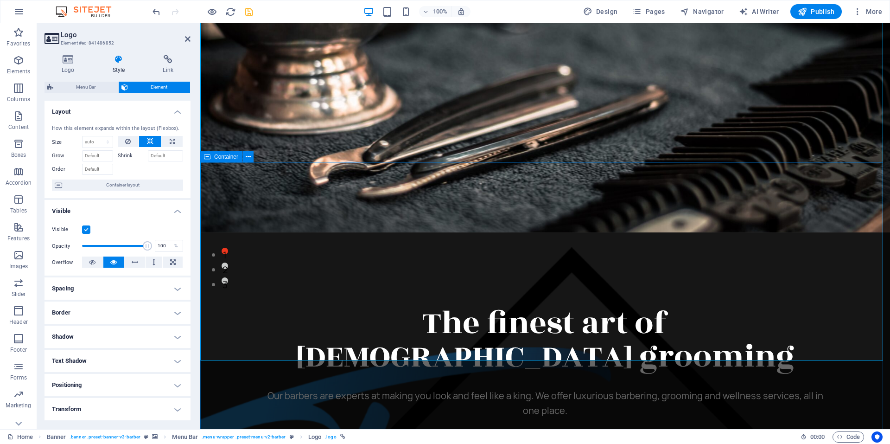
scroll to position [0, 0]
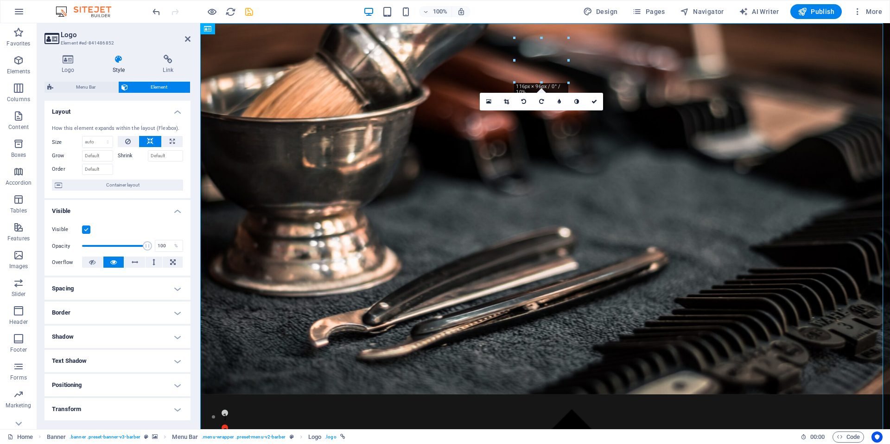
click at [118, 63] on icon at bounding box center [118, 59] width 47 height 9
click at [102, 83] on span "Menu Bar" at bounding box center [85, 87] width 59 height 11
select select "rem"
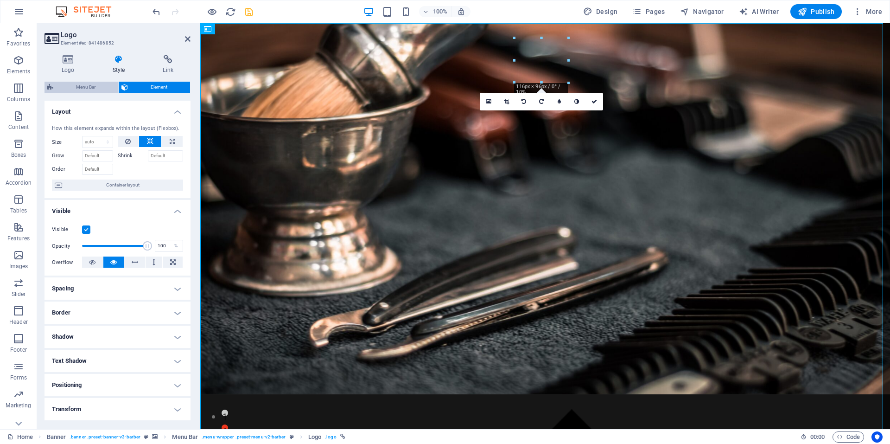
select select "rem"
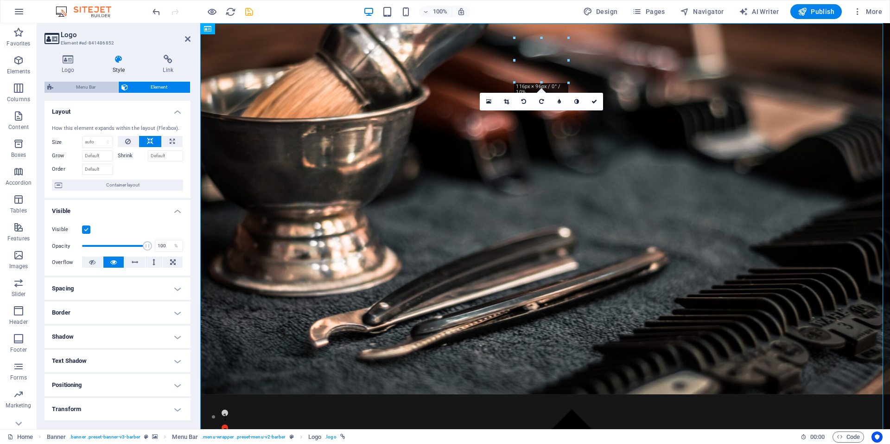
select select "rem"
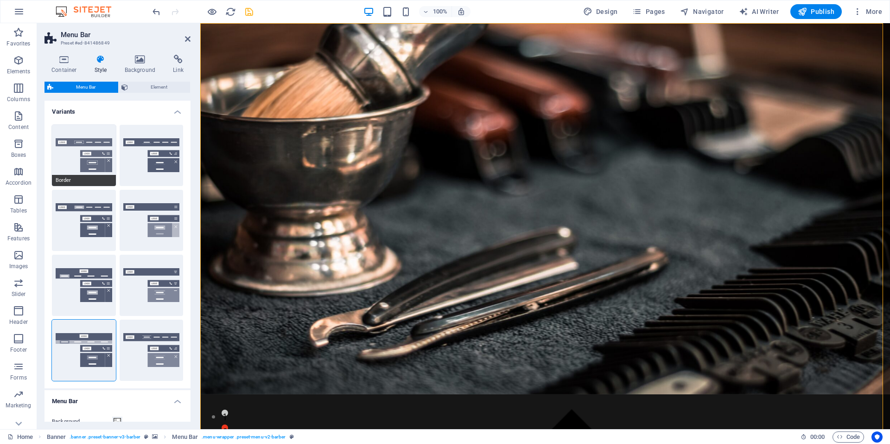
click at [93, 156] on button "Border" at bounding box center [84, 155] width 64 height 61
type input "1"
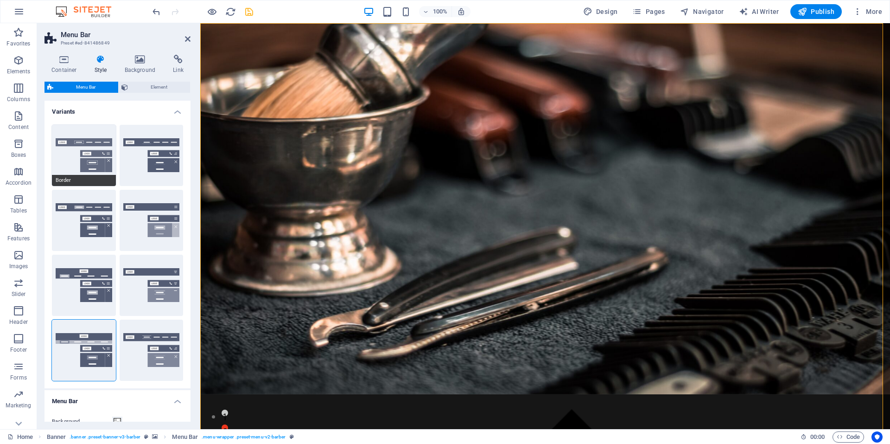
type input "1"
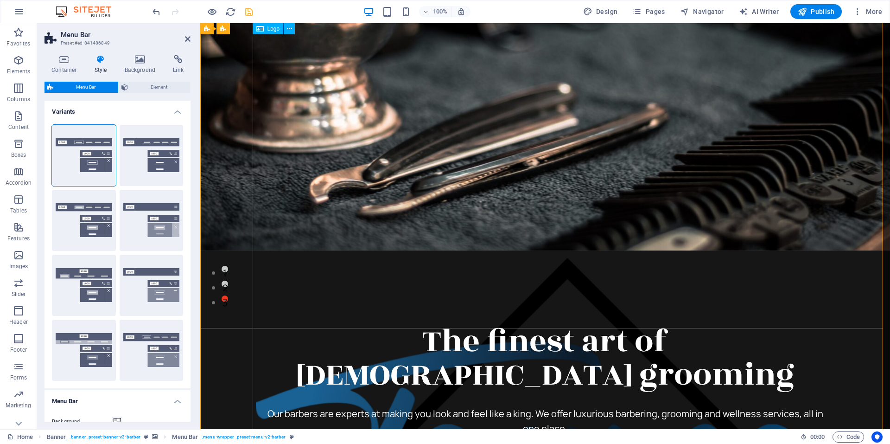
scroll to position [46, 0]
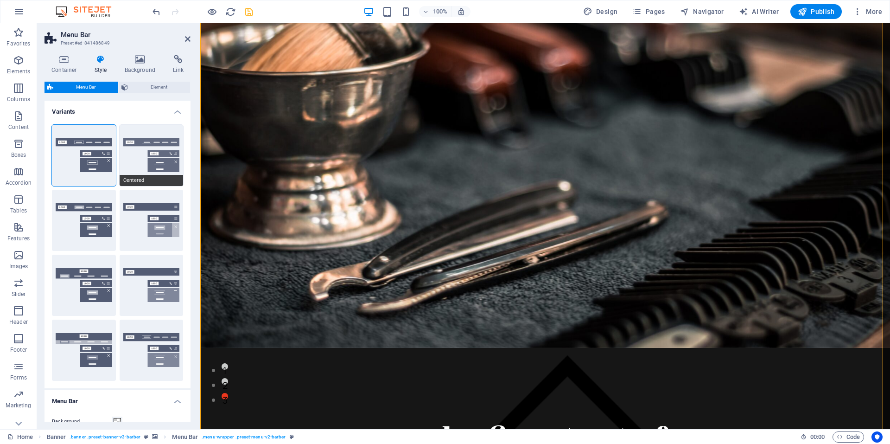
click at [162, 177] on span "Centered" at bounding box center [152, 180] width 64 height 11
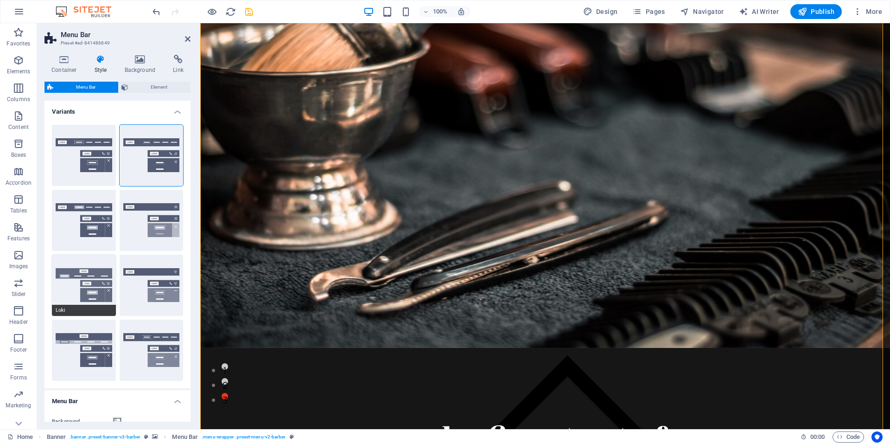
click at [94, 282] on button "Loki" at bounding box center [84, 284] width 64 height 61
type input "0"
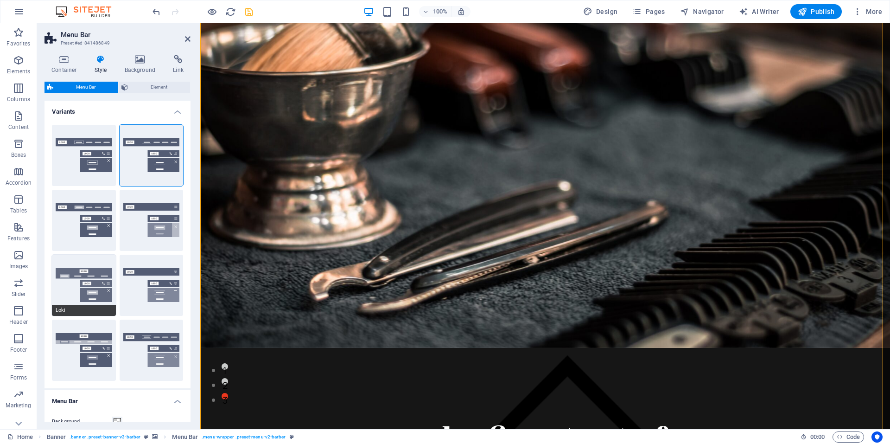
type input "0"
select select "DISABLED_OPTION_VALUE"
type input "2"
type input "1"
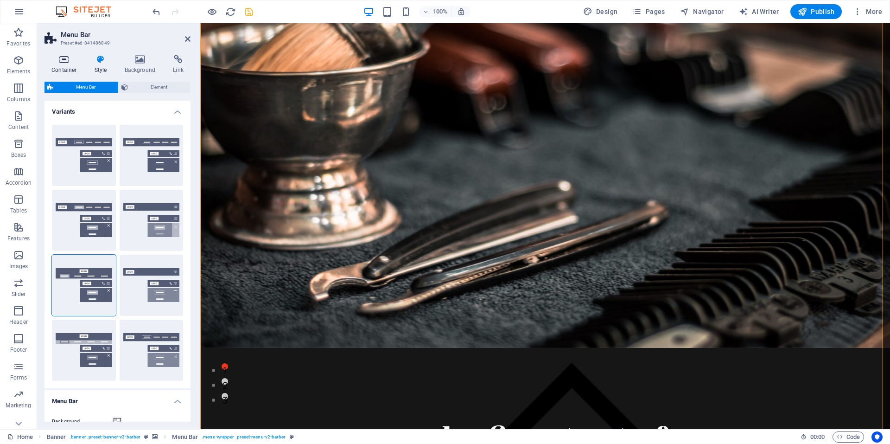
click at [59, 58] on icon at bounding box center [63, 59] width 39 height 9
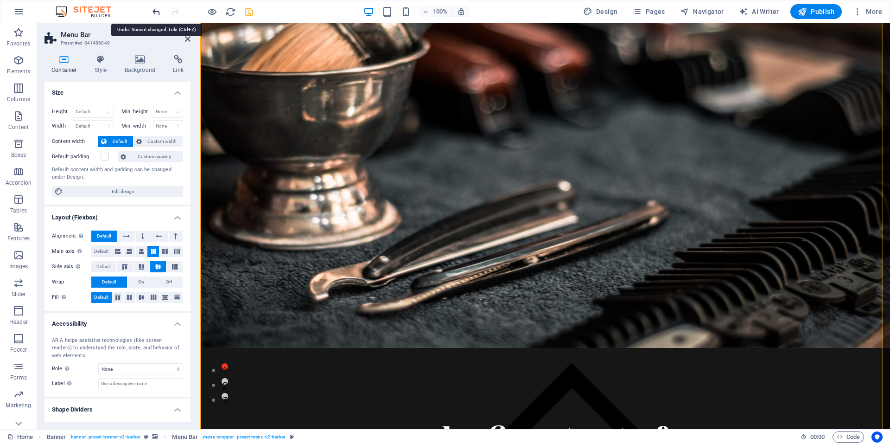
click at [155, 9] on icon "undo" at bounding box center [156, 11] width 11 height 11
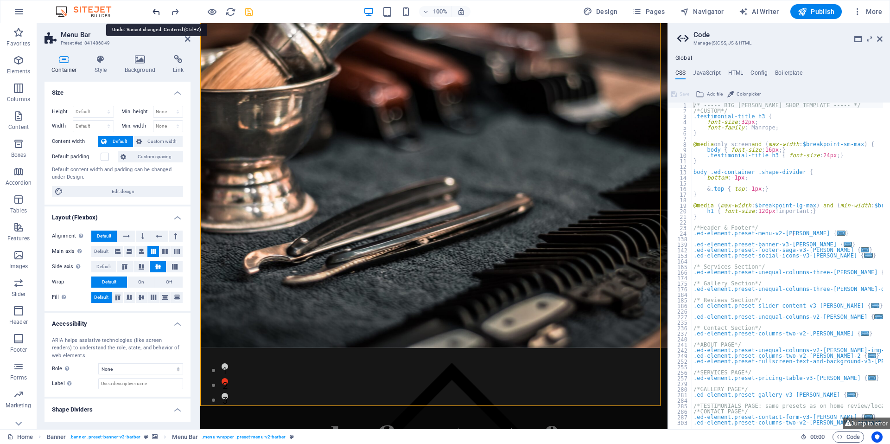
click at [155, 9] on icon "undo" at bounding box center [156, 11] width 11 height 11
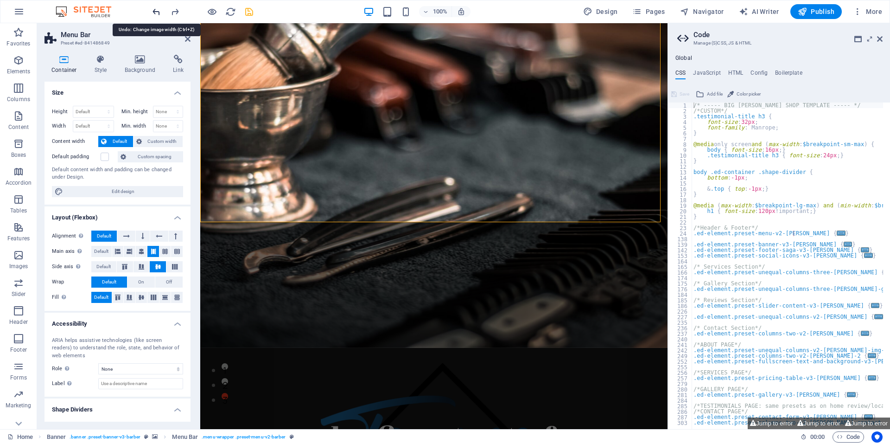
click at [155, 9] on icon "undo" at bounding box center [156, 11] width 11 height 11
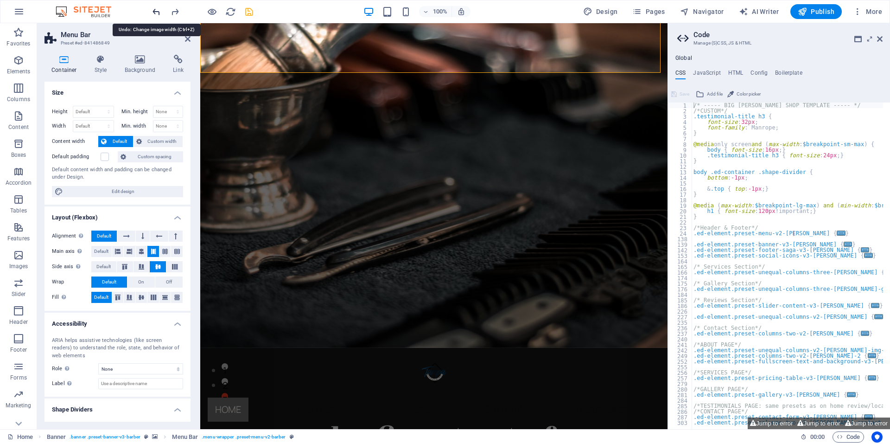
scroll to position [0, 0]
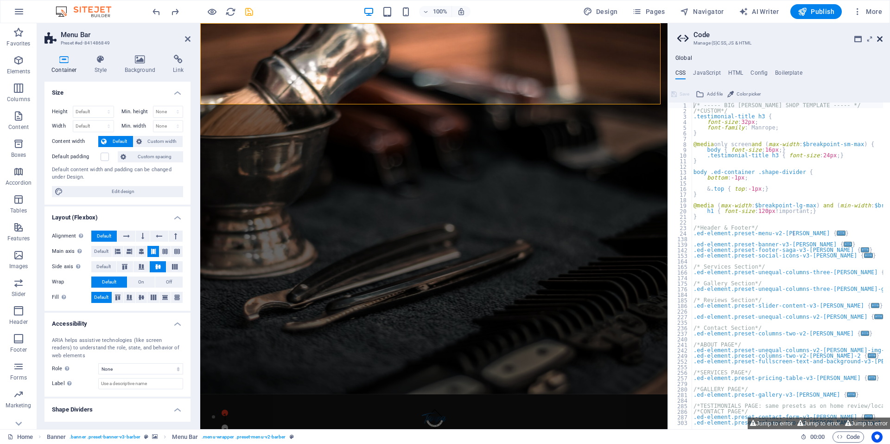
click at [879, 39] on icon at bounding box center [880, 38] width 6 height 7
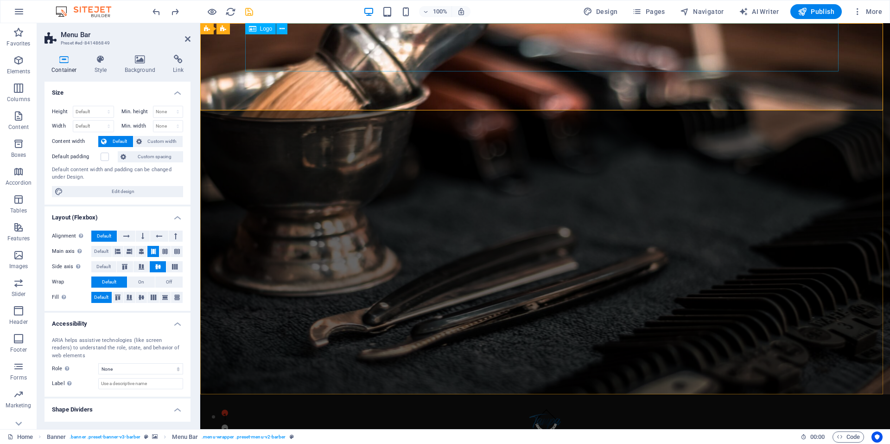
click at [304, 394] on div at bounding box center [544, 418] width 593 height 48
click at [262, 31] on span "Logo" at bounding box center [266, 29] width 13 height 6
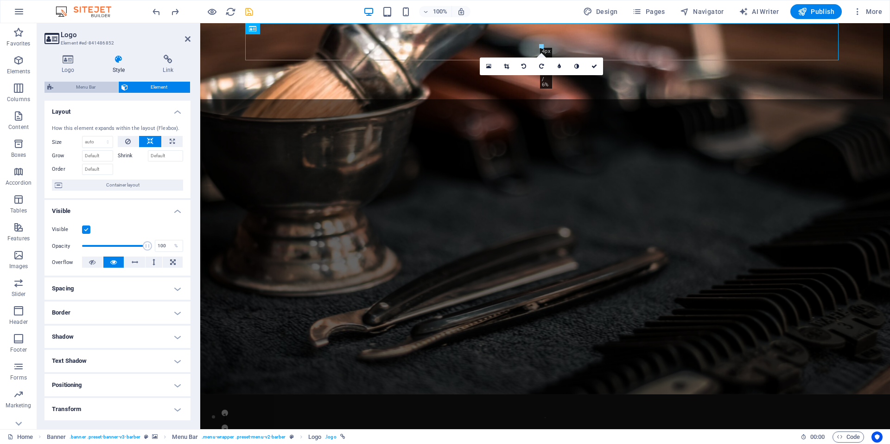
click at [91, 85] on span "Menu Bar" at bounding box center [85, 87] width 59 height 11
select select "rem"
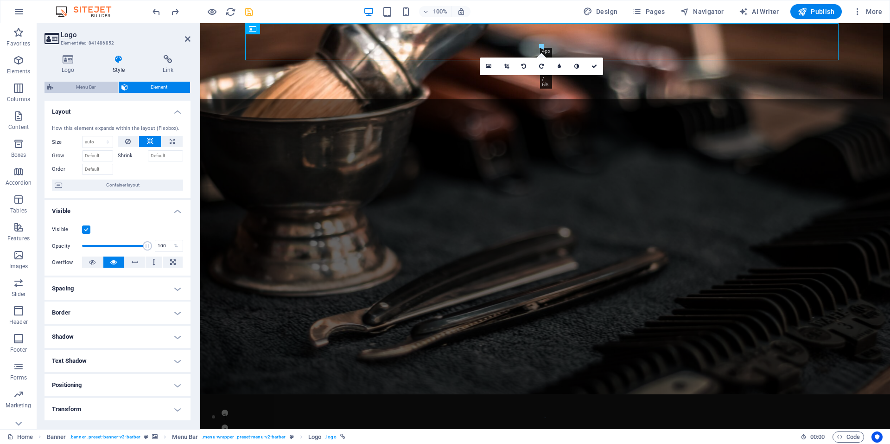
select select "rem"
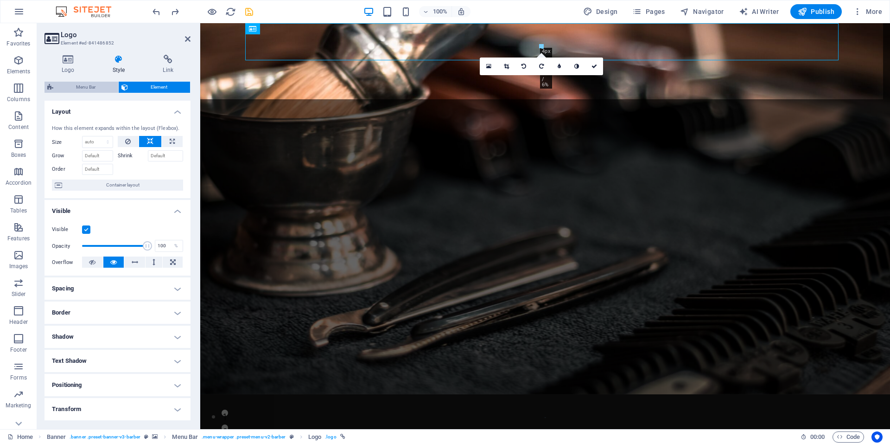
select select "rem"
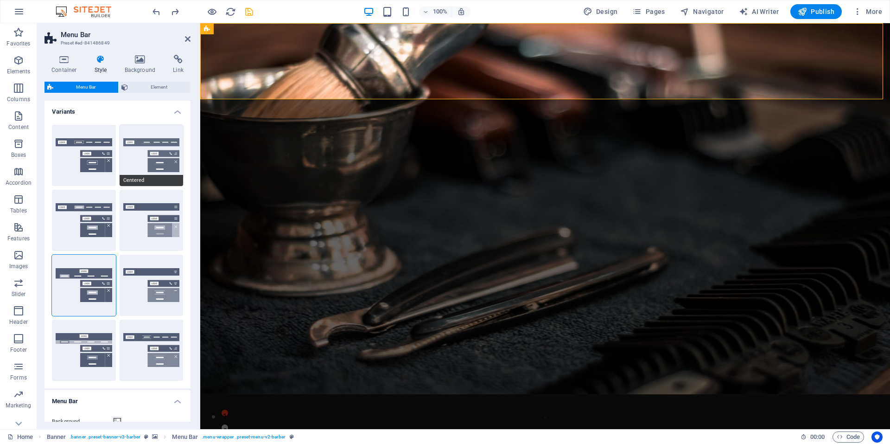
click at [150, 156] on button "Centered" at bounding box center [152, 155] width 64 height 61
type input "1"
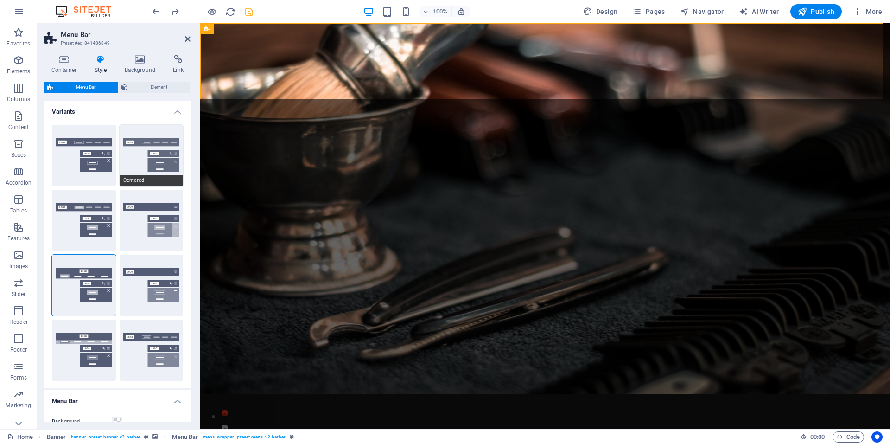
type input "1"
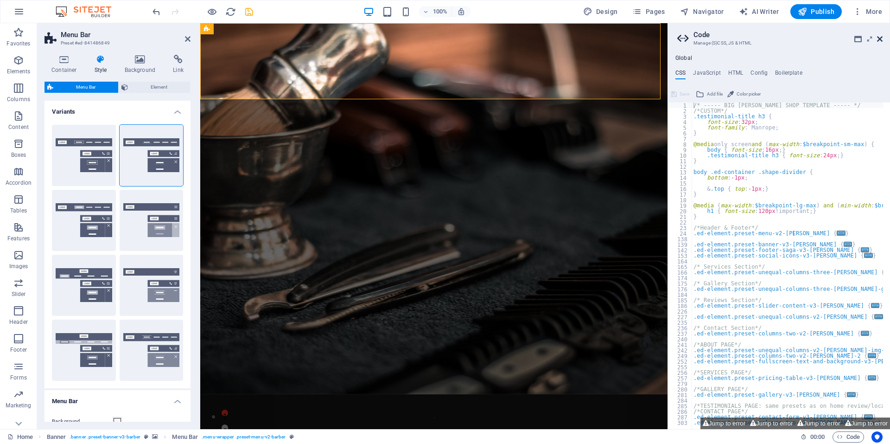
click at [880, 39] on icon at bounding box center [880, 38] width 6 height 7
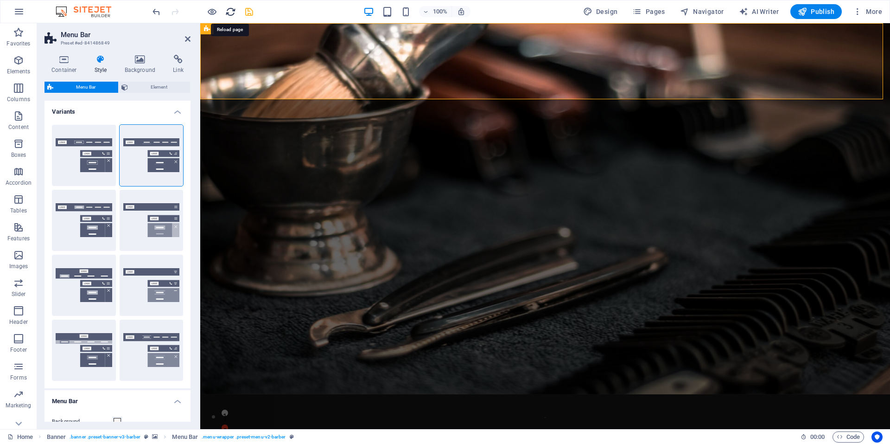
click at [228, 13] on icon "reload" at bounding box center [230, 11] width 11 height 11
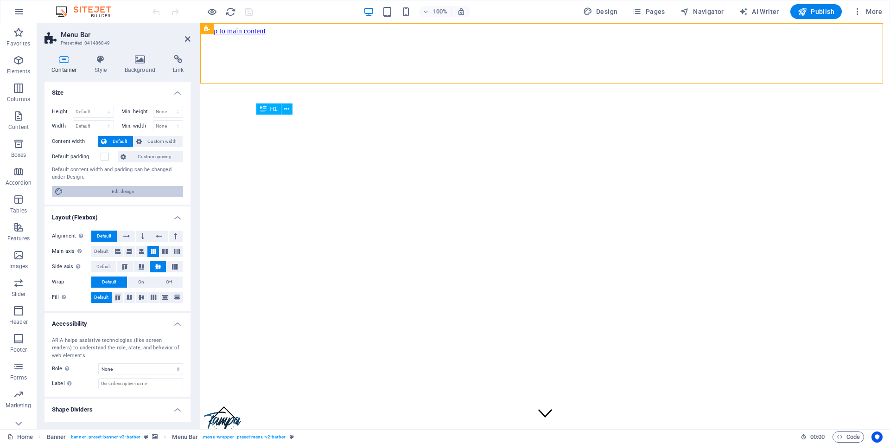
click at [122, 192] on span "Edit design" at bounding box center [123, 191] width 114 height 11
select select "px"
select select "400"
select select "px"
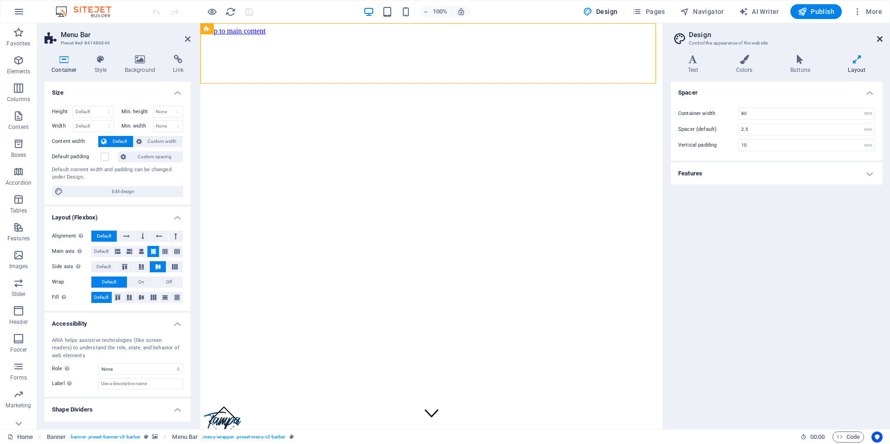
click at [880, 37] on icon at bounding box center [880, 38] width 6 height 7
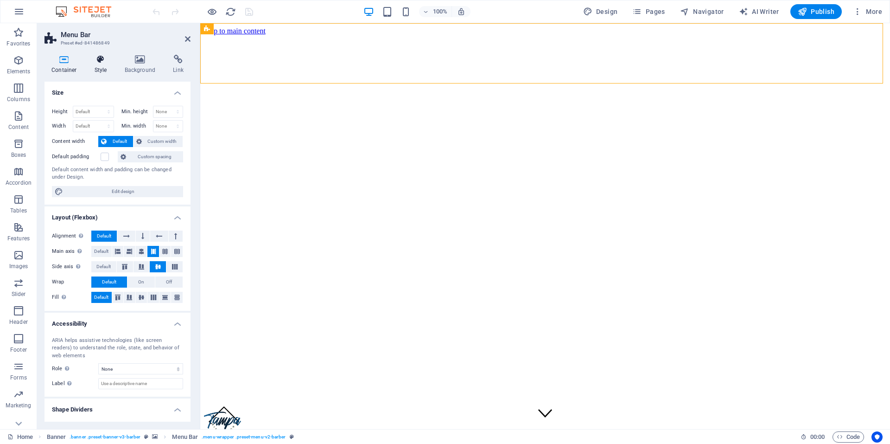
click at [105, 65] on h4 "Style" at bounding box center [103, 64] width 30 height 19
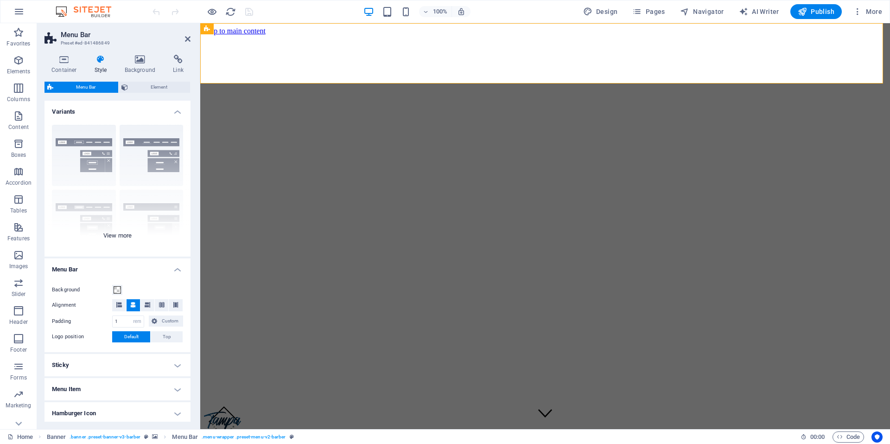
click at [110, 237] on div "Border Centered Default Fixed Loki Trigger Wide XXL" at bounding box center [117, 186] width 146 height 139
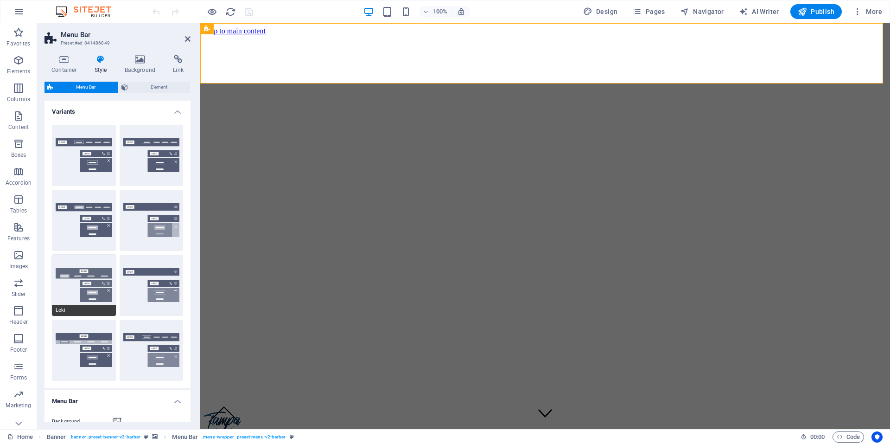
click at [87, 281] on button "Loki" at bounding box center [84, 284] width 64 height 61
type input "0"
select select "DISABLED_OPTION_VALUE"
type input "2"
type input "1"
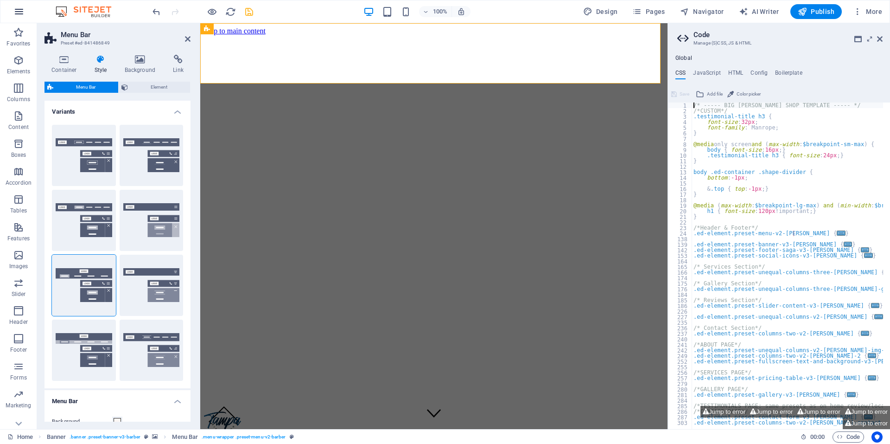
click at [23, 13] on icon "button" at bounding box center [18, 11] width 11 height 11
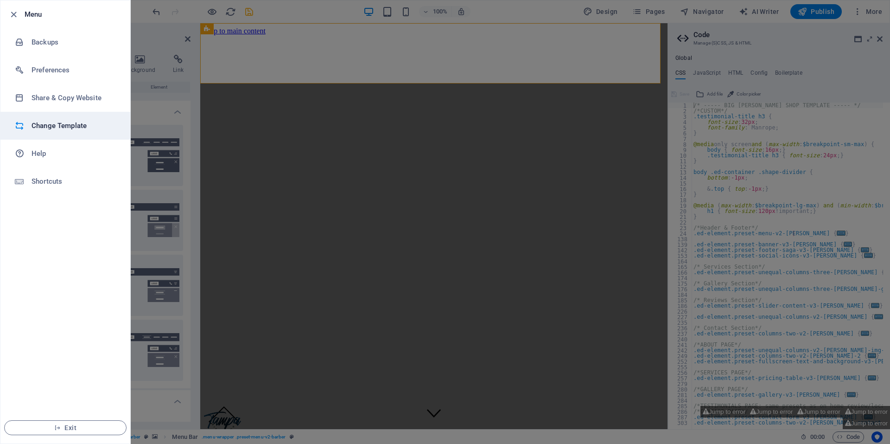
click at [57, 123] on h6 "Change Template" at bounding box center [75, 125] width 86 height 11
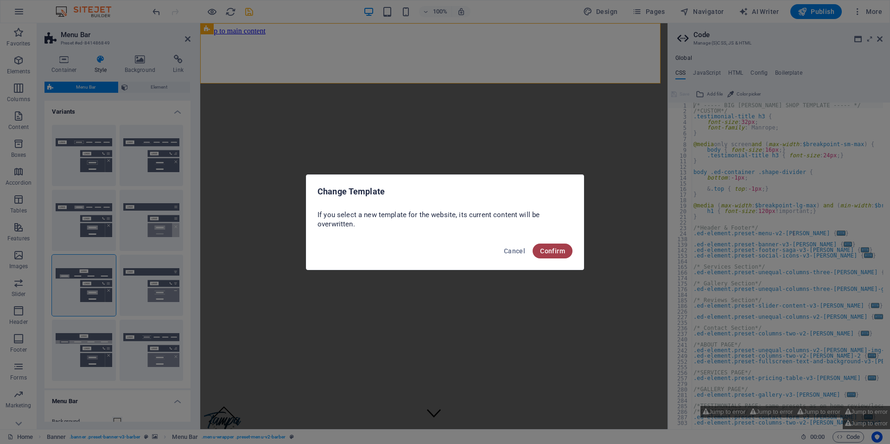
click at [559, 252] on span "Confirm" at bounding box center [552, 250] width 25 height 7
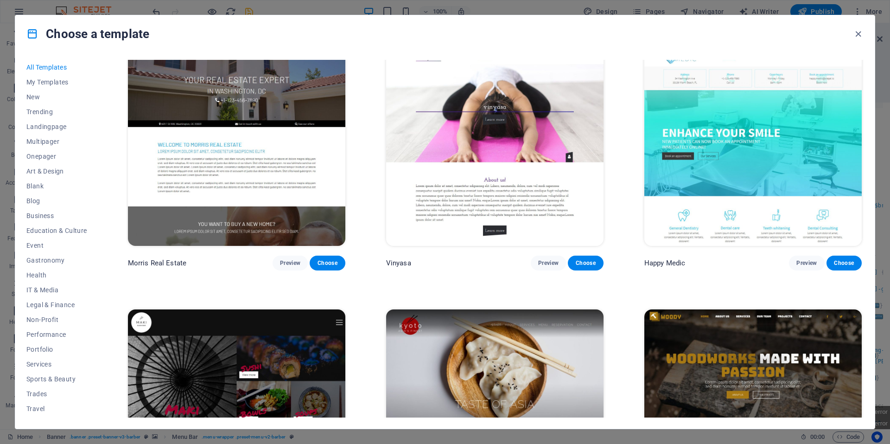
scroll to position [5701, 0]
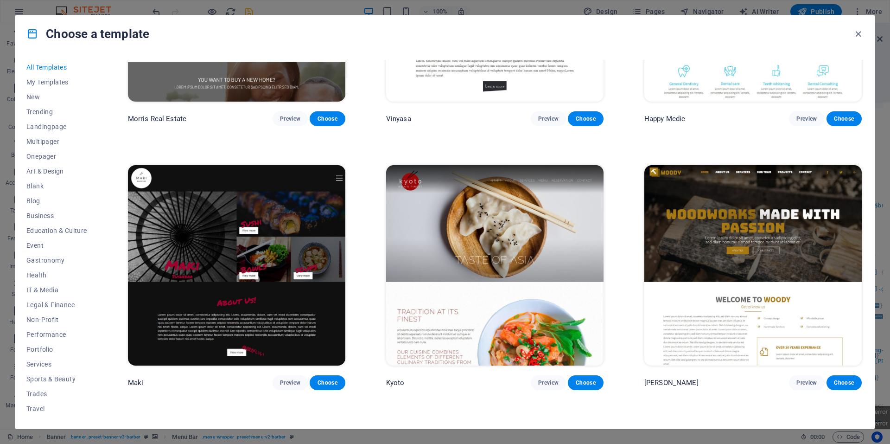
click at [738, 208] on img at bounding box center [752, 265] width 217 height 200
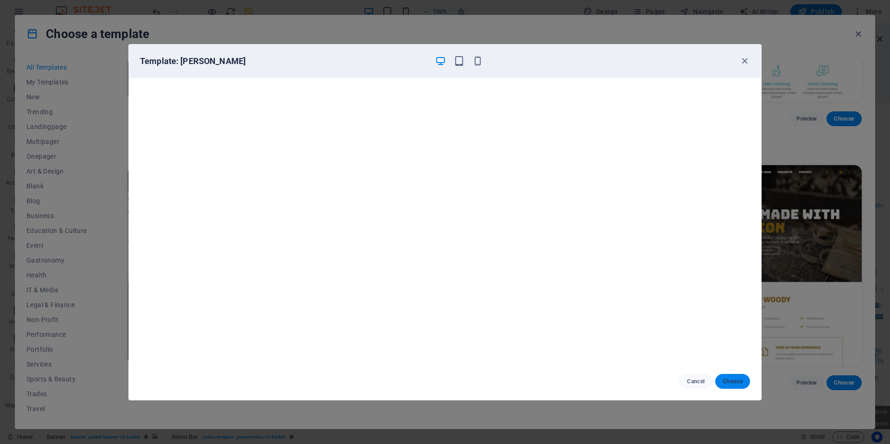
click at [735, 381] on span "Choose" at bounding box center [733, 380] width 20 height 7
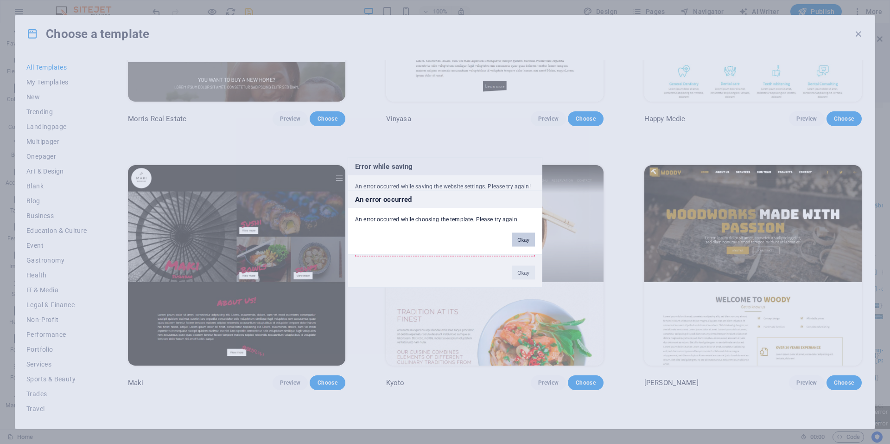
click at [522, 240] on button "Okay" at bounding box center [523, 239] width 23 height 14
